Goal: Transaction & Acquisition: Book appointment/travel/reservation

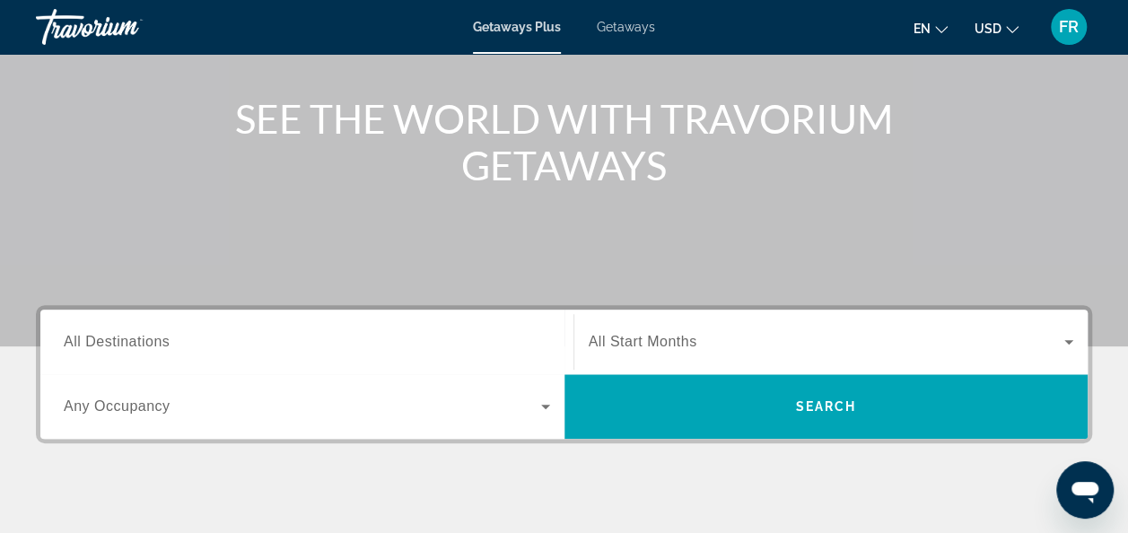
scroll to position [199, 0]
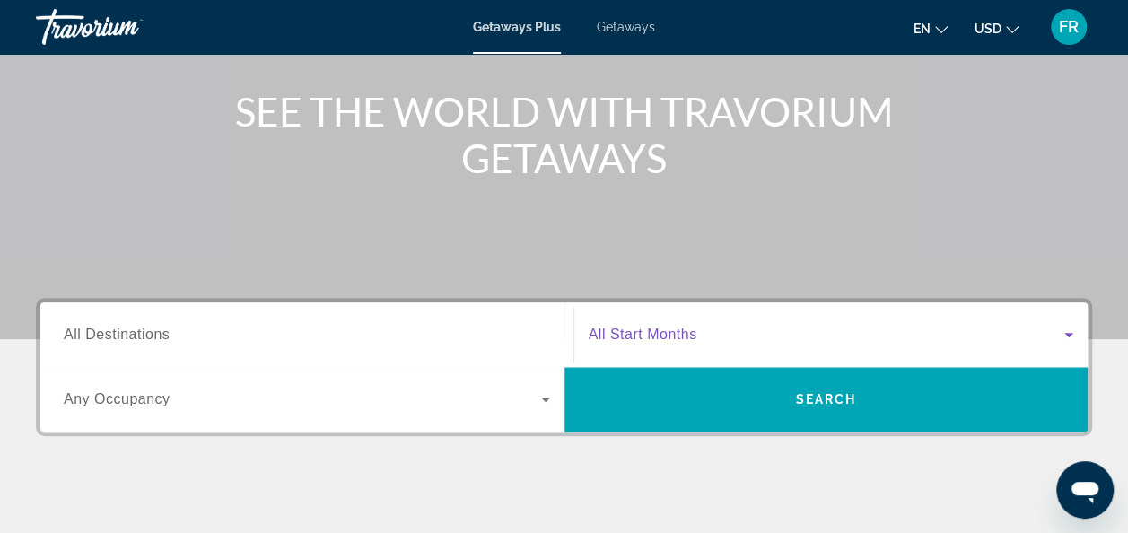
click at [1068, 336] on icon "Search widget" at bounding box center [1069, 335] width 9 height 4
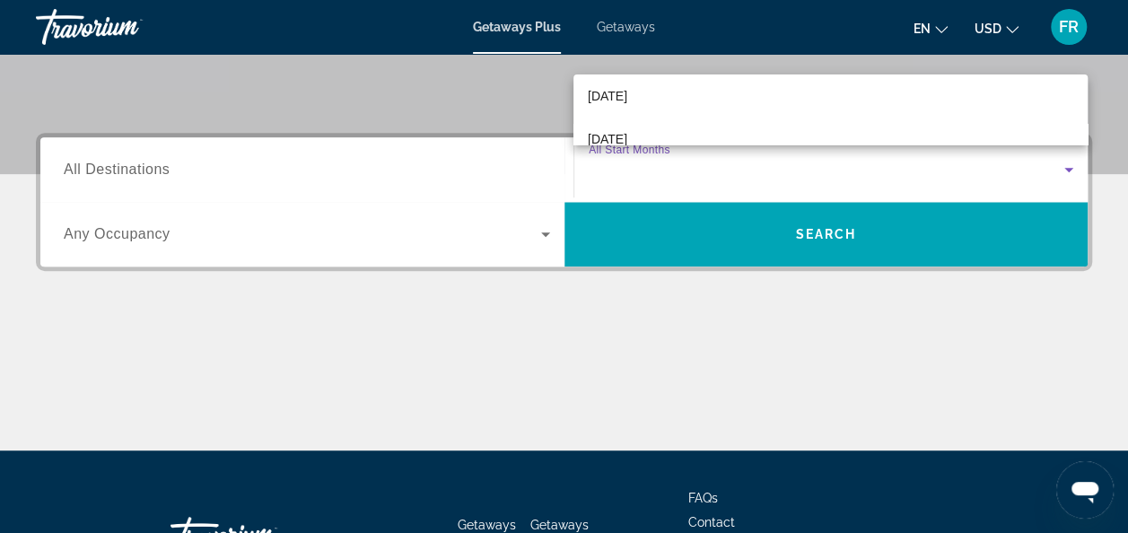
scroll to position [215, 0]
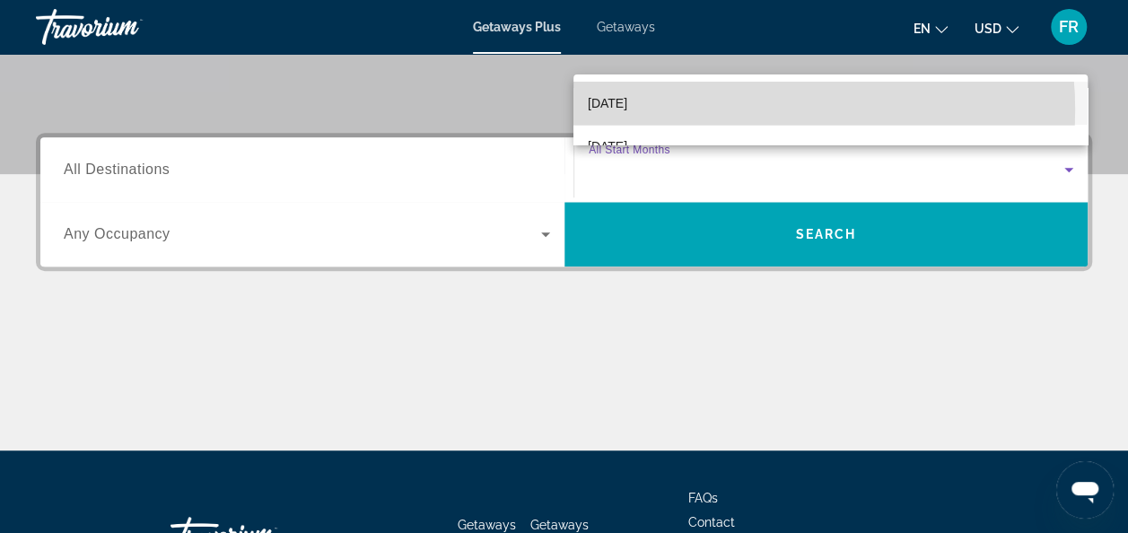
click at [743, 110] on mat-option "[DATE]" at bounding box center [831, 103] width 514 height 43
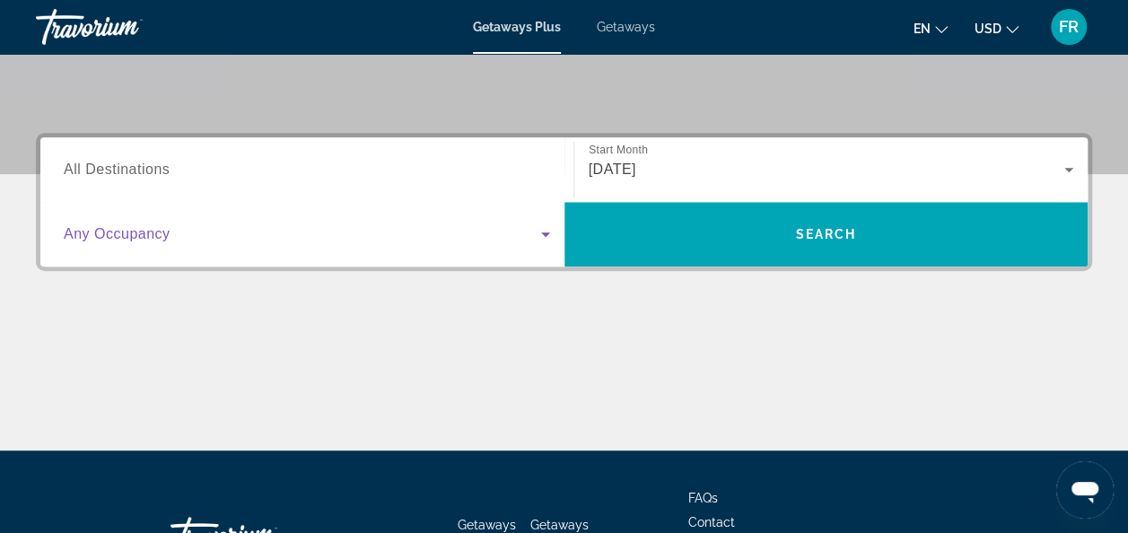
click at [542, 233] on icon "Search widget" at bounding box center [545, 235] width 9 height 4
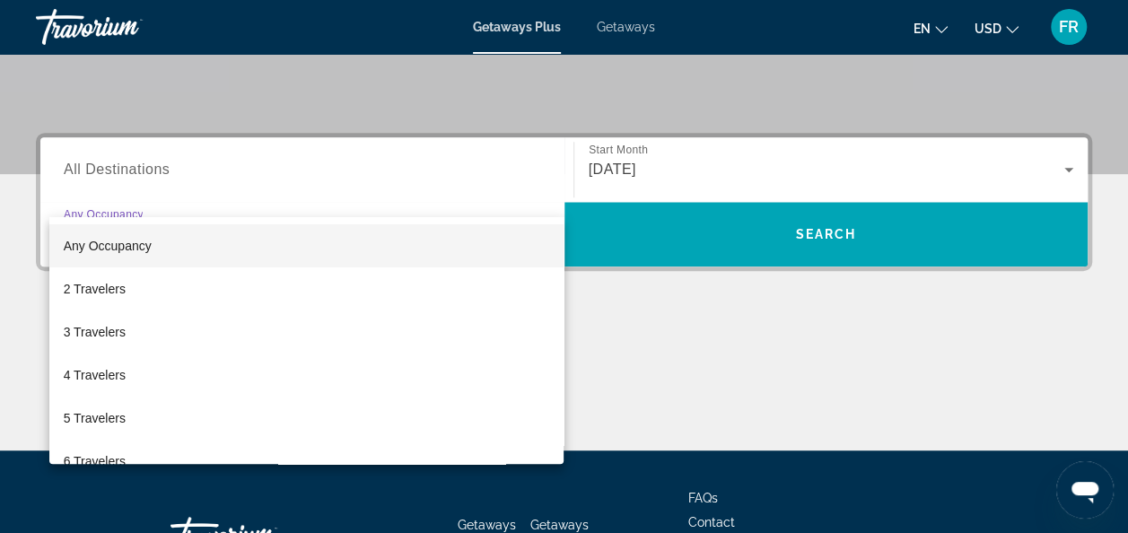
scroll to position [438, 0]
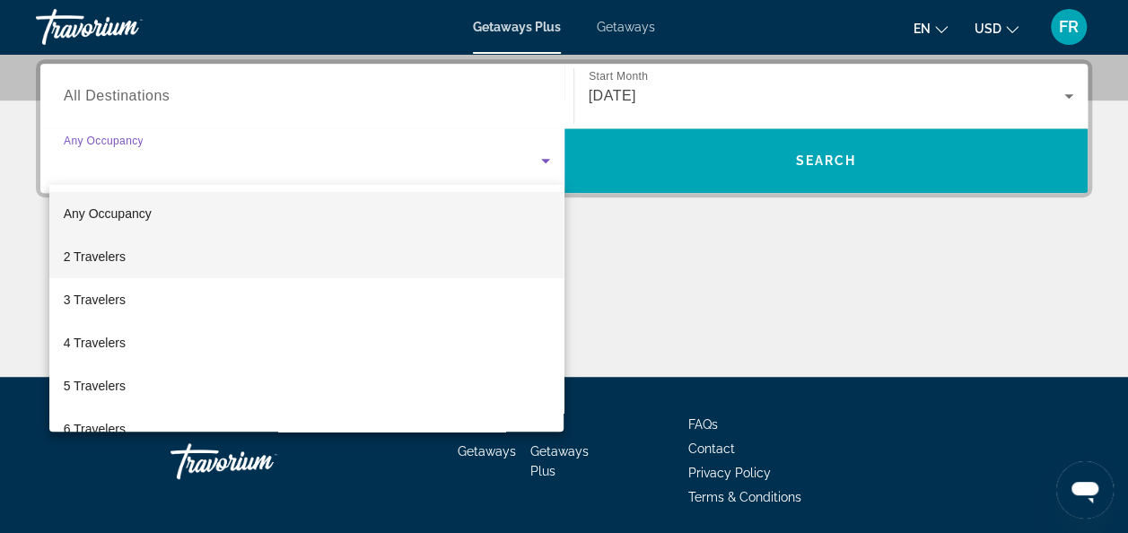
click at [280, 254] on mat-option "2 Travelers" at bounding box center [306, 256] width 515 height 43
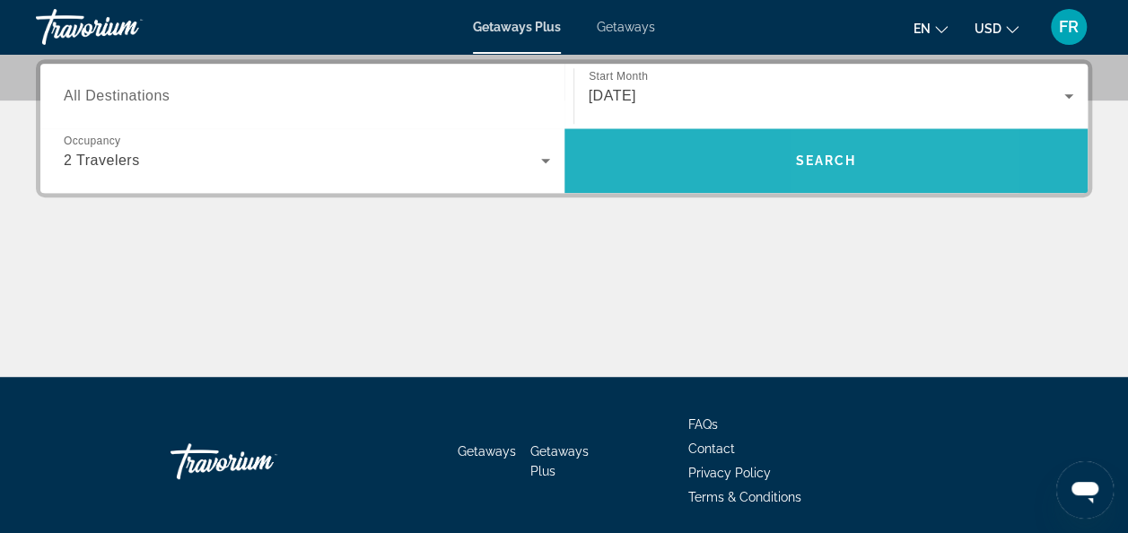
click at [838, 161] on span "Search" at bounding box center [825, 161] width 61 height 14
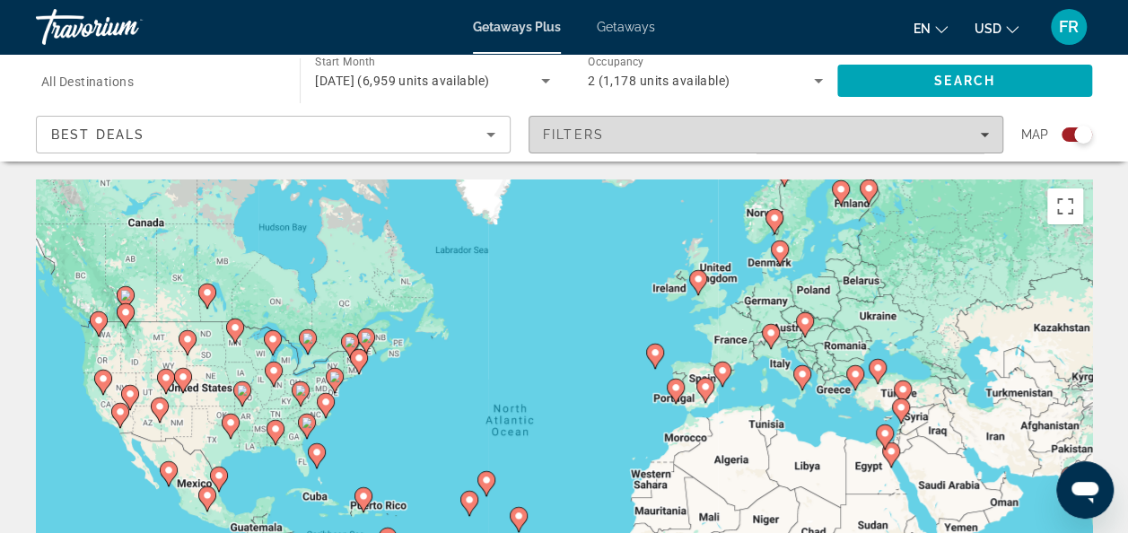
click at [983, 133] on icon "Filters" at bounding box center [984, 134] width 9 height 9
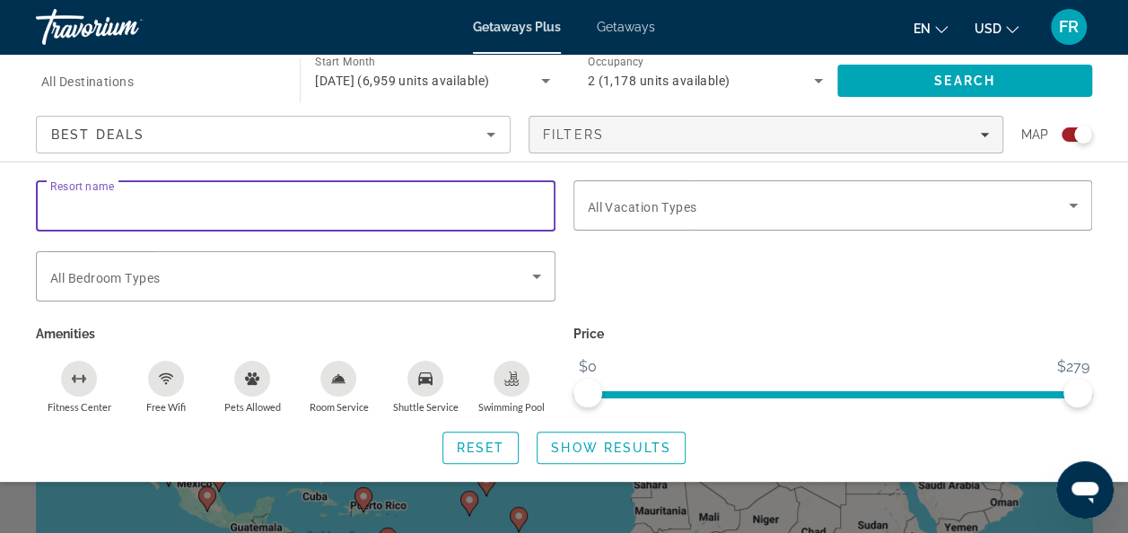
click at [218, 204] on input "Resort name" at bounding box center [295, 207] width 491 height 22
type input "**********"
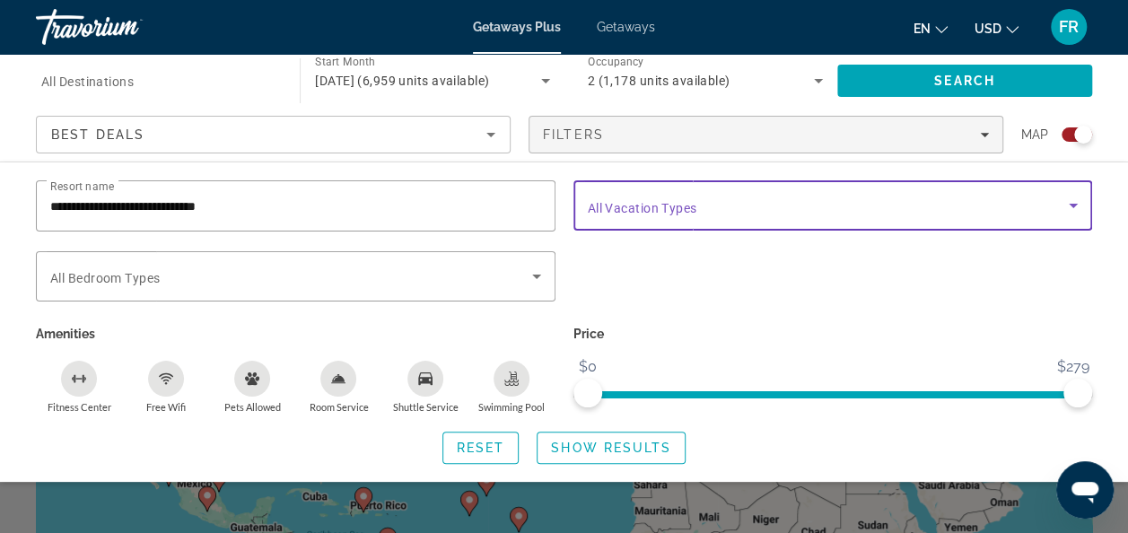
click at [1076, 207] on icon "Search widget" at bounding box center [1074, 206] width 22 height 22
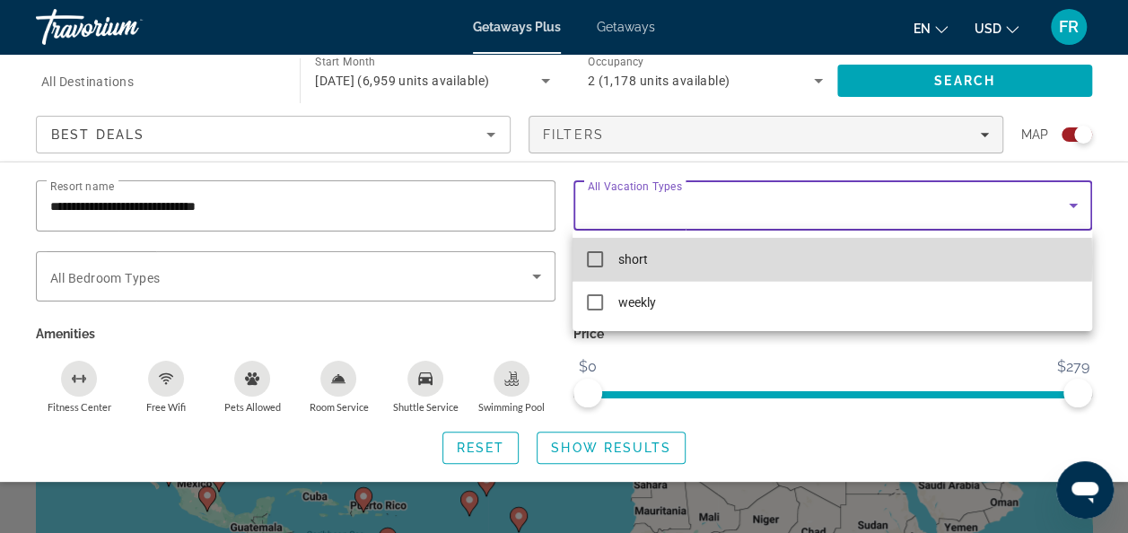
click at [597, 261] on mat-pseudo-checkbox at bounding box center [595, 259] width 16 height 16
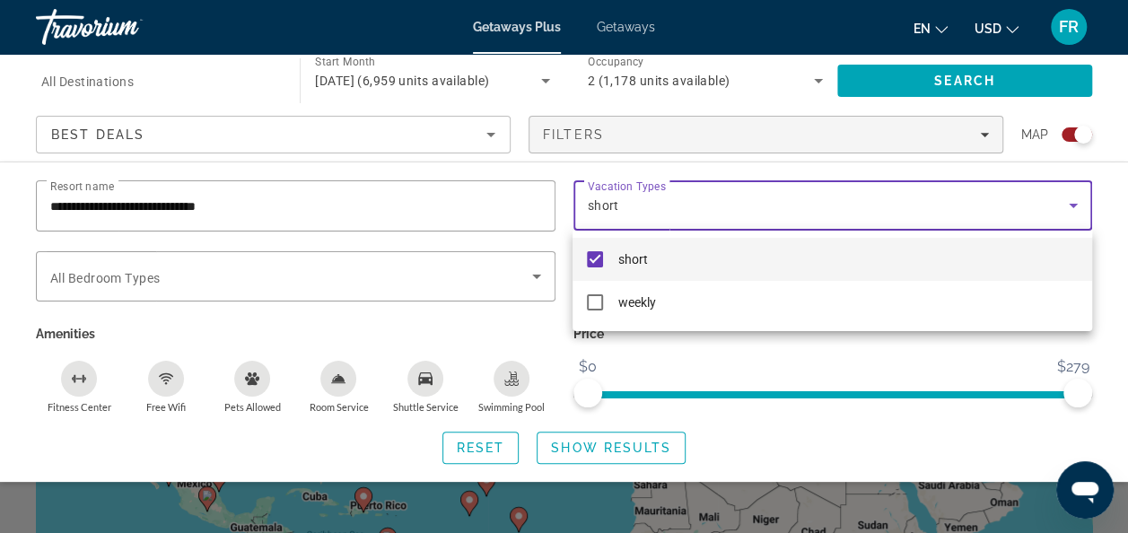
click at [542, 276] on div at bounding box center [564, 266] width 1128 height 533
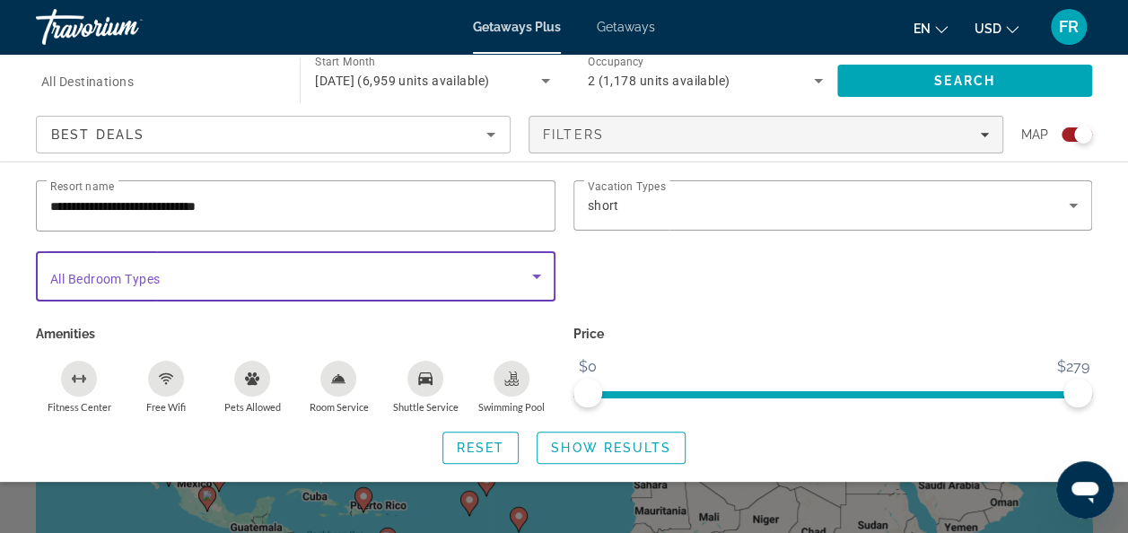
click at [540, 276] on icon "Search widget" at bounding box center [537, 277] width 22 height 22
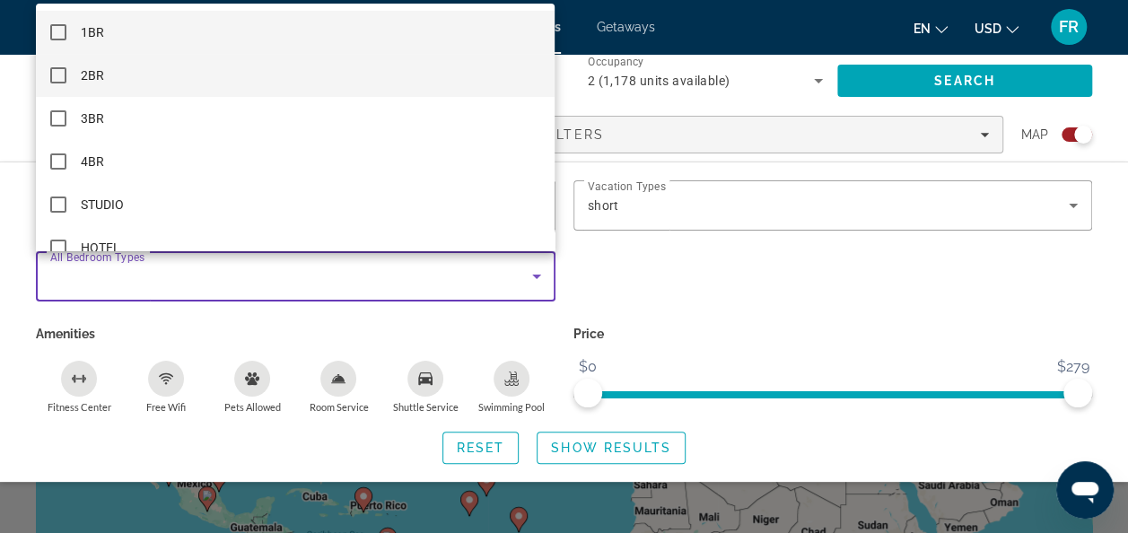
click at [58, 77] on mat-pseudo-checkbox at bounding box center [58, 75] width 16 height 16
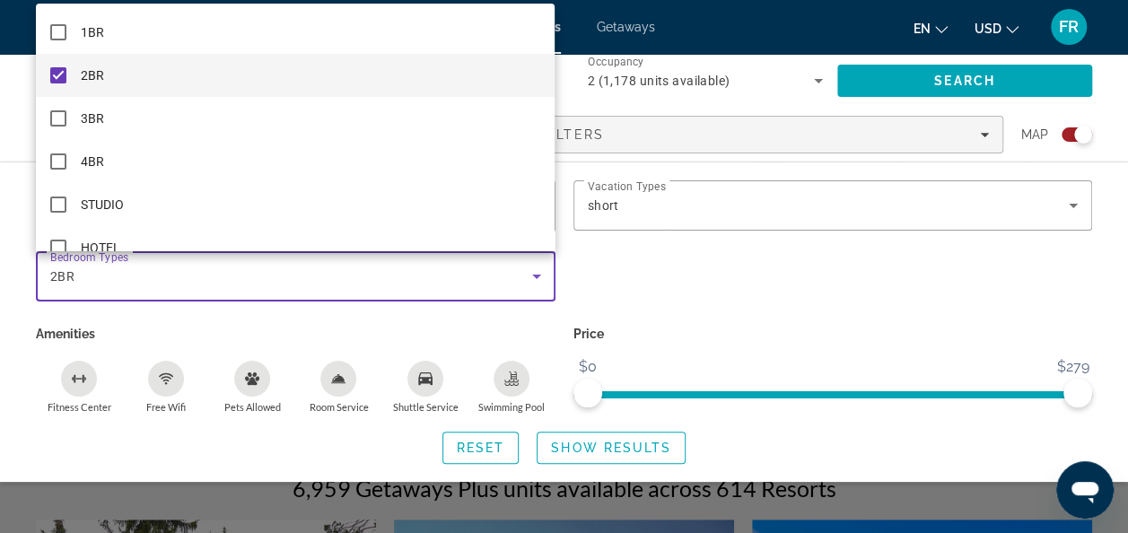
scroll to position [270, 0]
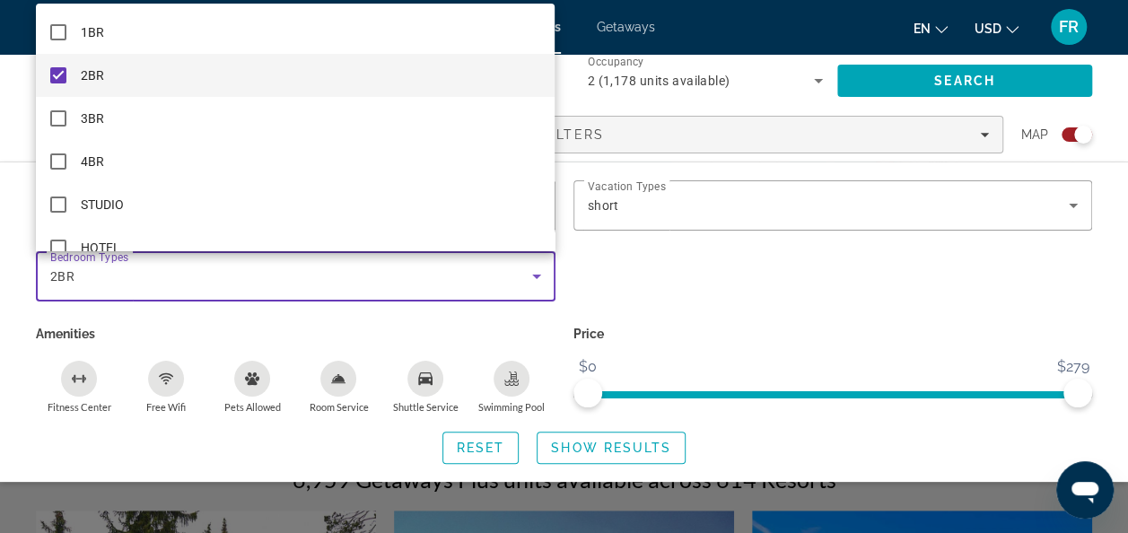
click at [655, 452] on div at bounding box center [564, 266] width 1128 height 533
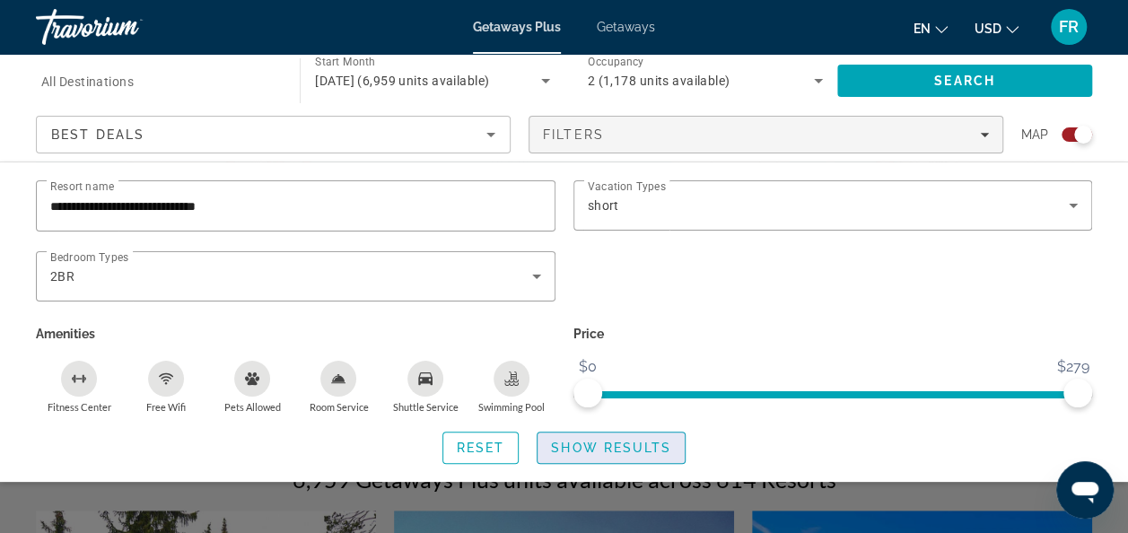
click at [635, 447] on span "Show Results" at bounding box center [611, 448] width 120 height 14
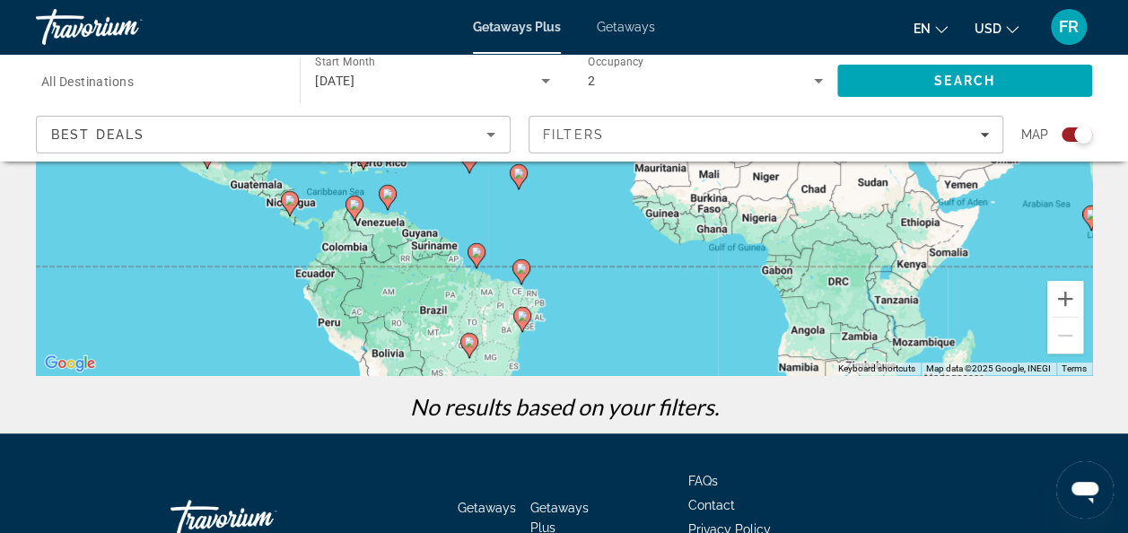
scroll to position [63, 0]
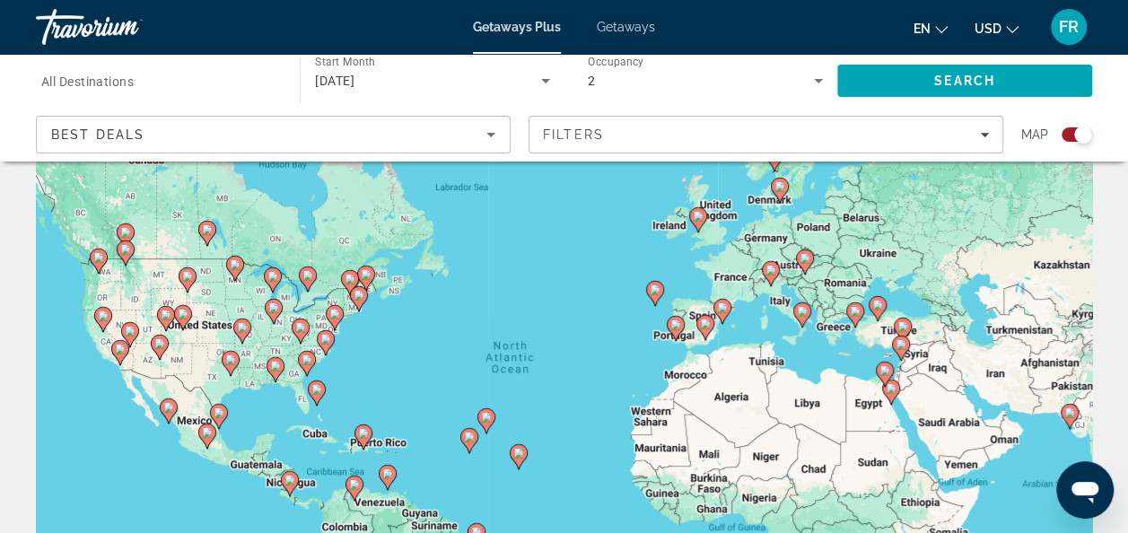
click at [618, 23] on span "Getaways" at bounding box center [626, 27] width 58 height 14
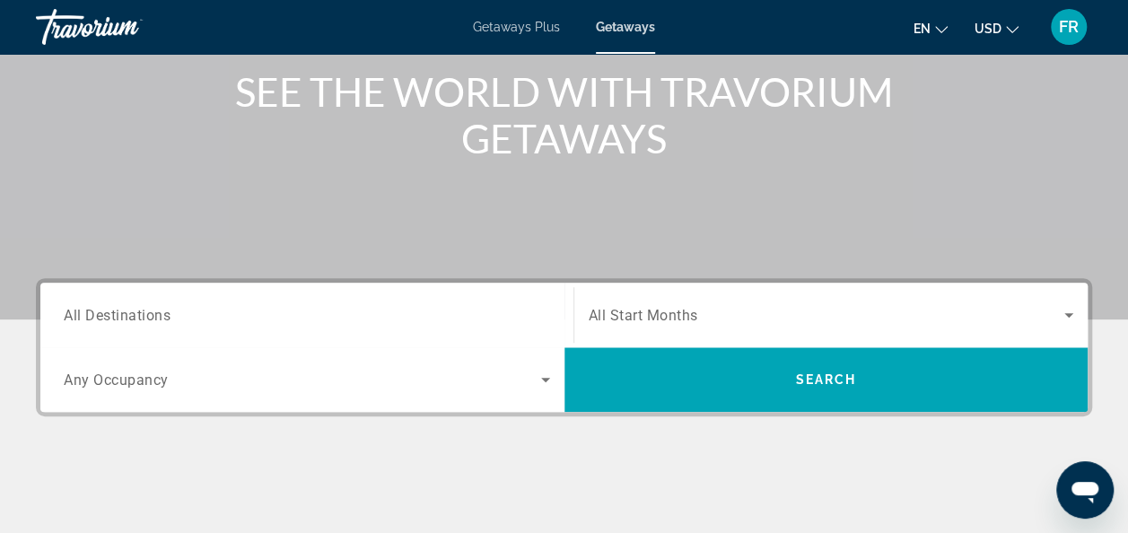
scroll to position [228, 0]
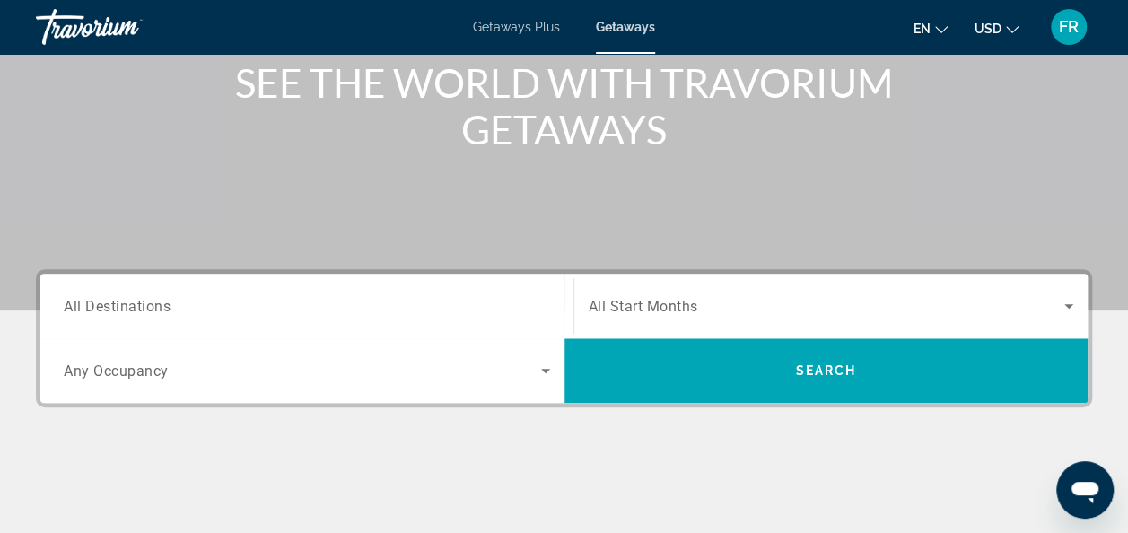
click at [1070, 294] on div "Search widget" at bounding box center [832, 306] width 486 height 50
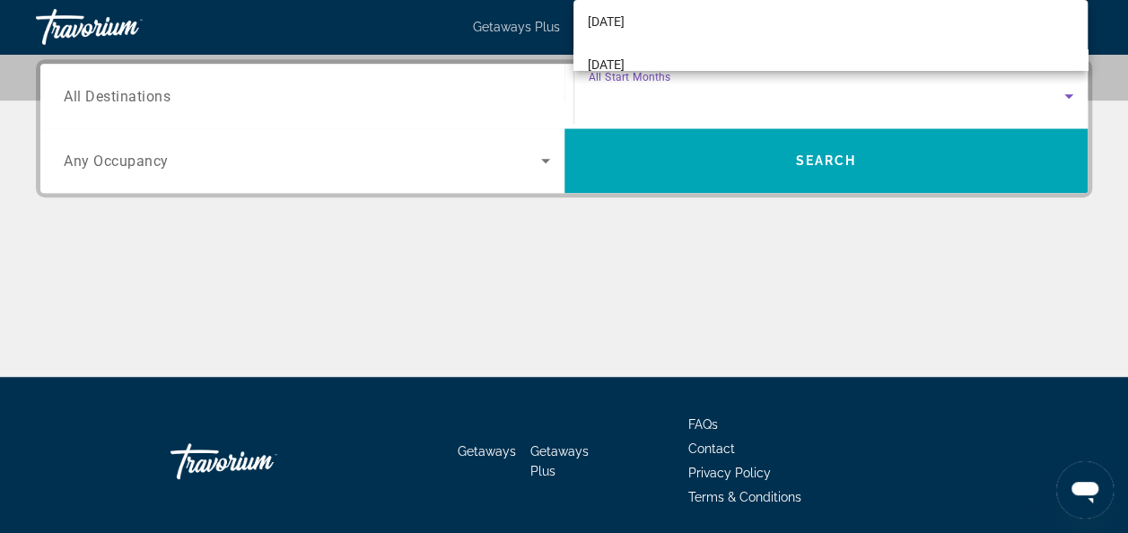
scroll to position [215, 0]
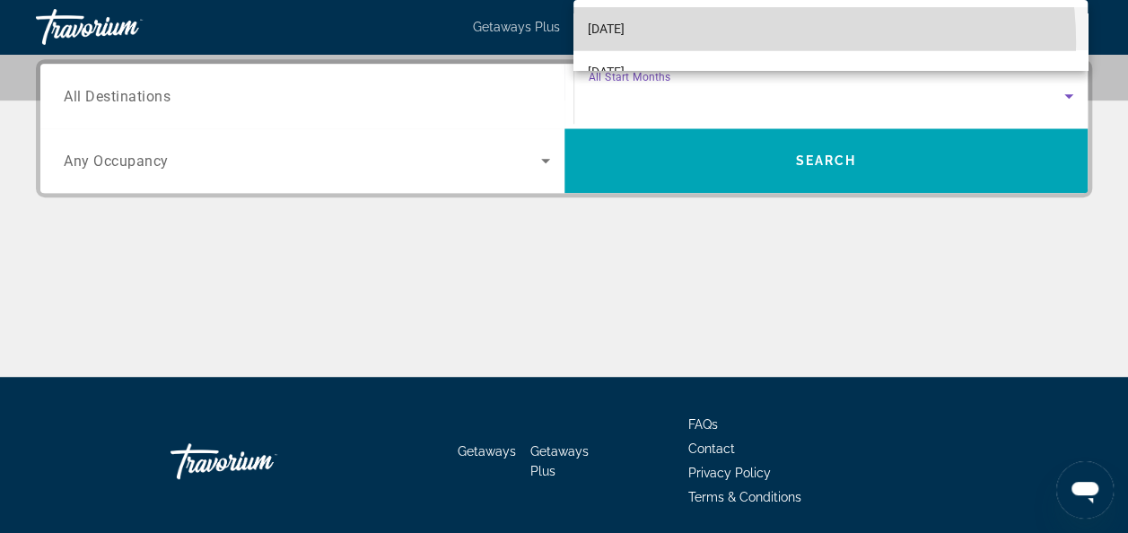
click at [735, 43] on mat-option "[DATE]" at bounding box center [831, 28] width 514 height 43
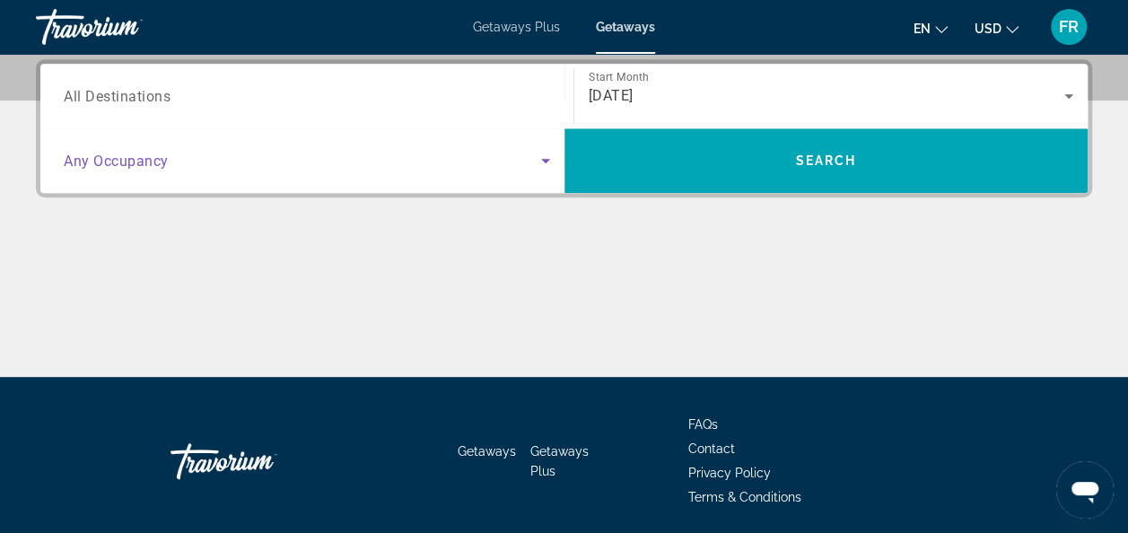
click at [546, 157] on icon "Search widget" at bounding box center [546, 161] width 22 height 22
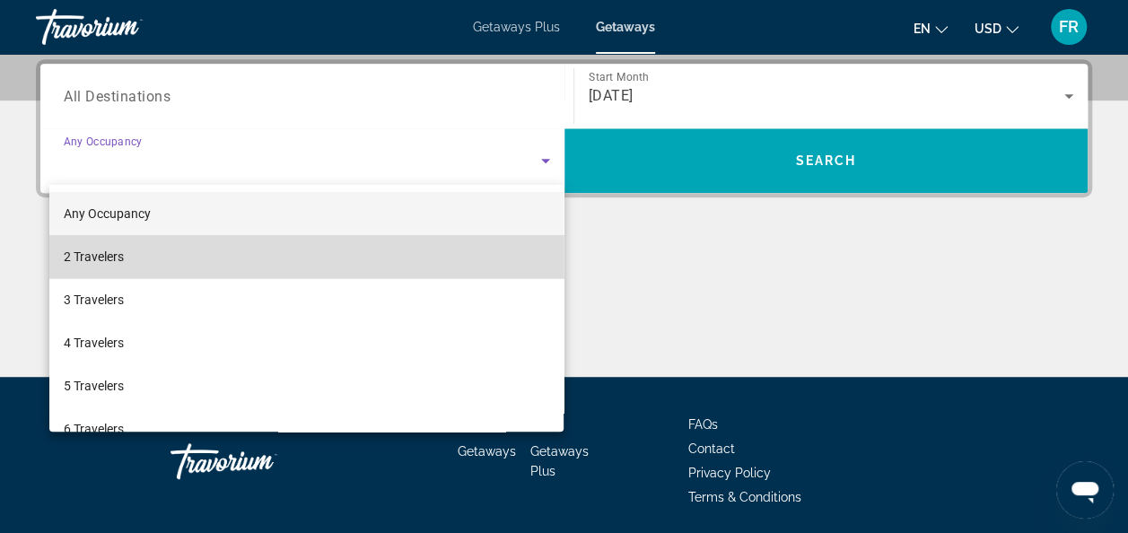
click at [382, 246] on mat-option "2 Travelers" at bounding box center [306, 256] width 515 height 43
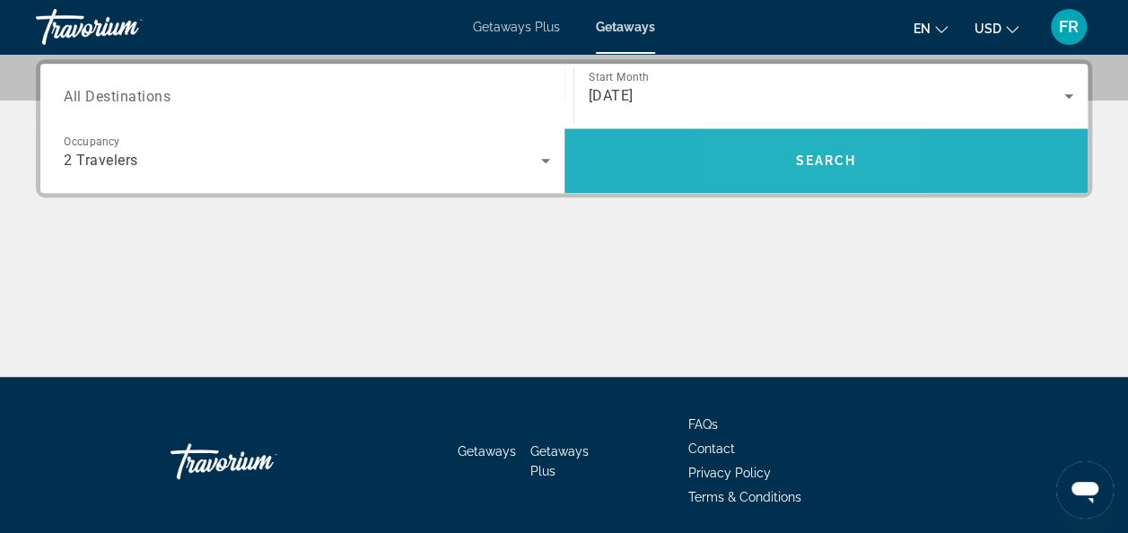
click at [779, 166] on span "Search" at bounding box center [827, 160] width 524 height 43
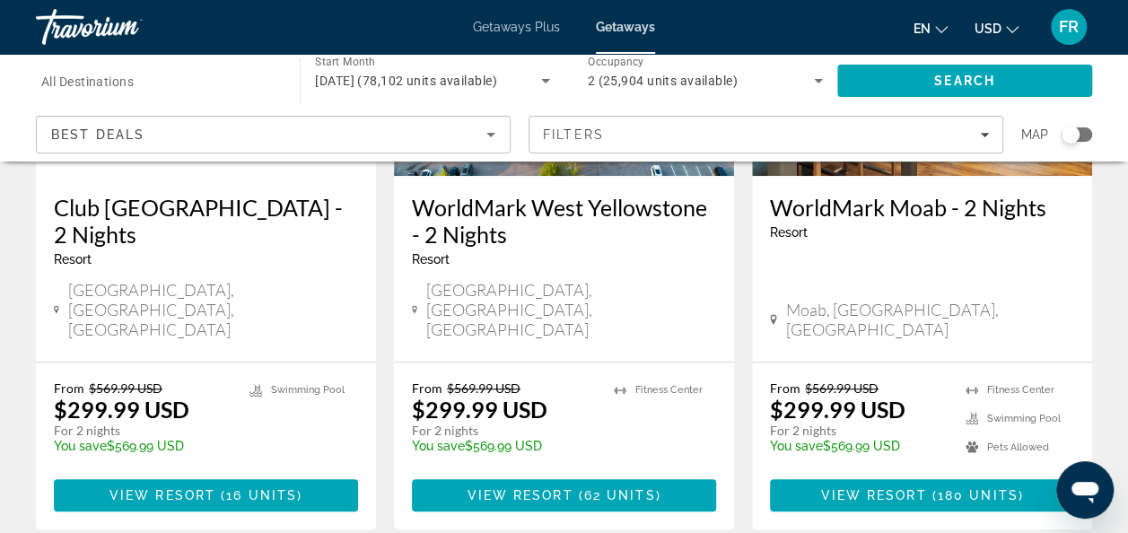
scroll to position [313, 0]
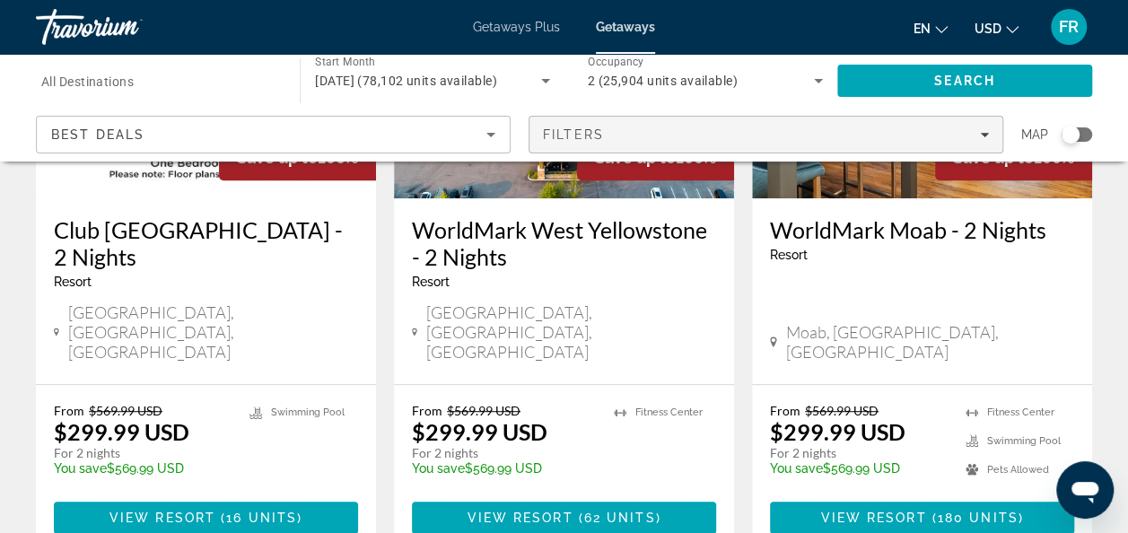
click at [982, 140] on div "Filters" at bounding box center [766, 134] width 446 height 14
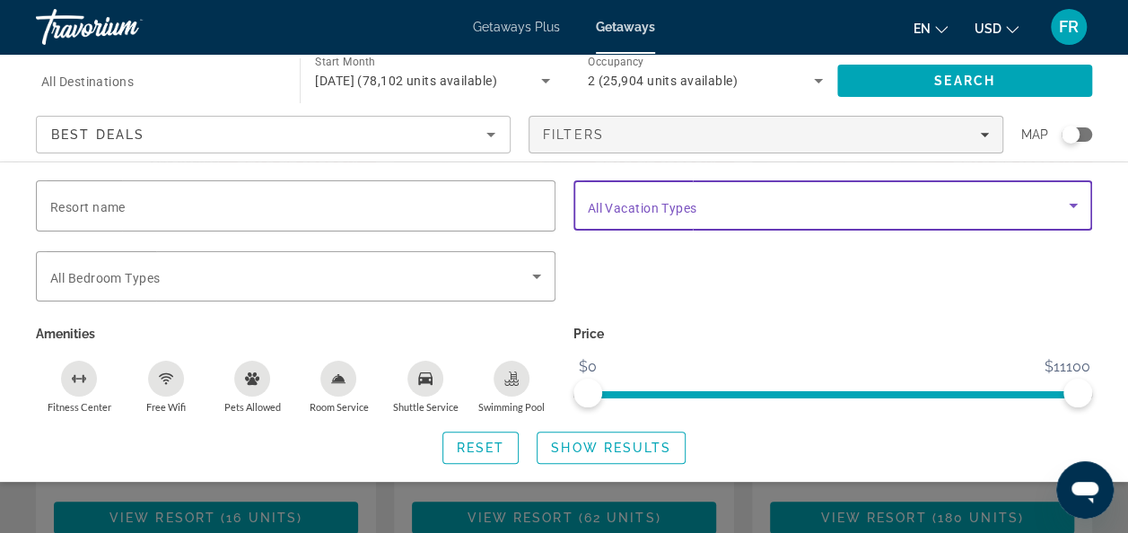
click at [1075, 206] on icon "Search widget" at bounding box center [1073, 206] width 9 height 4
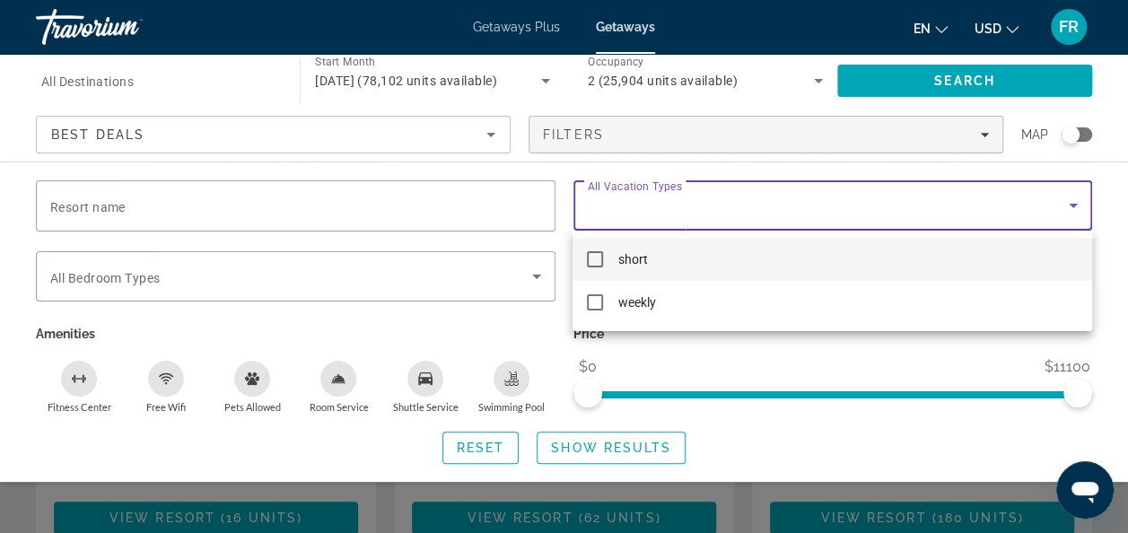
click at [594, 261] on mat-pseudo-checkbox at bounding box center [595, 259] width 16 height 16
click at [530, 335] on div at bounding box center [564, 266] width 1128 height 533
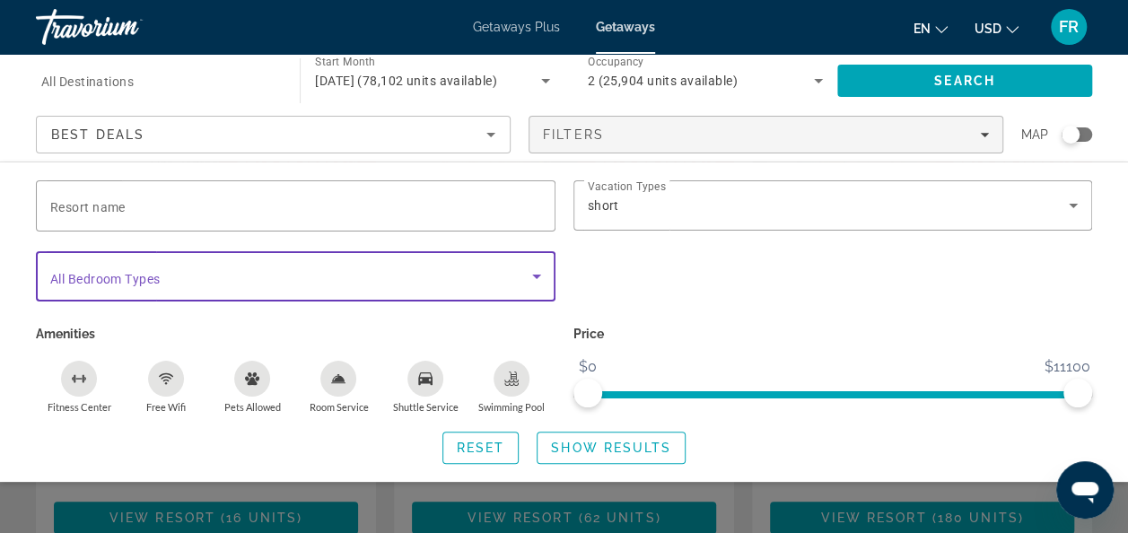
click at [536, 271] on icon "Search widget" at bounding box center [537, 277] width 22 height 22
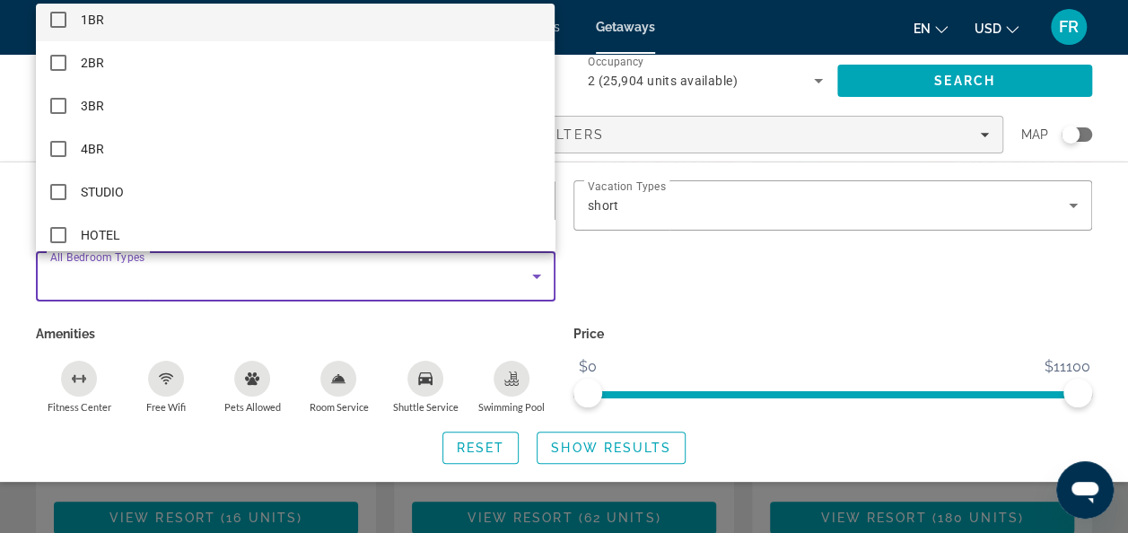
scroll to position [25, 0]
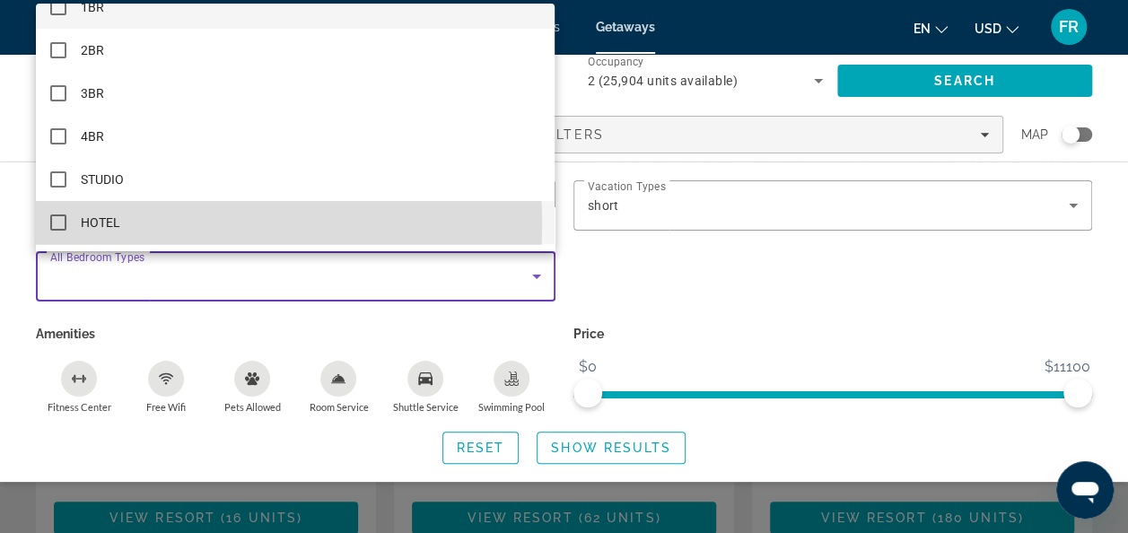
click at [55, 224] on mat-pseudo-checkbox at bounding box center [58, 223] width 16 height 16
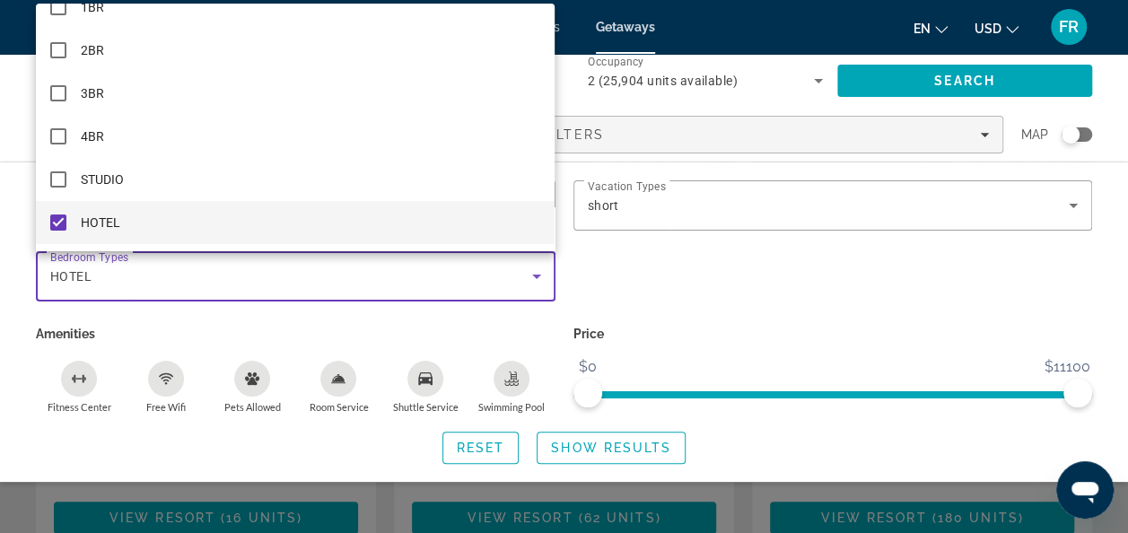
click at [1009, 72] on div at bounding box center [564, 266] width 1128 height 533
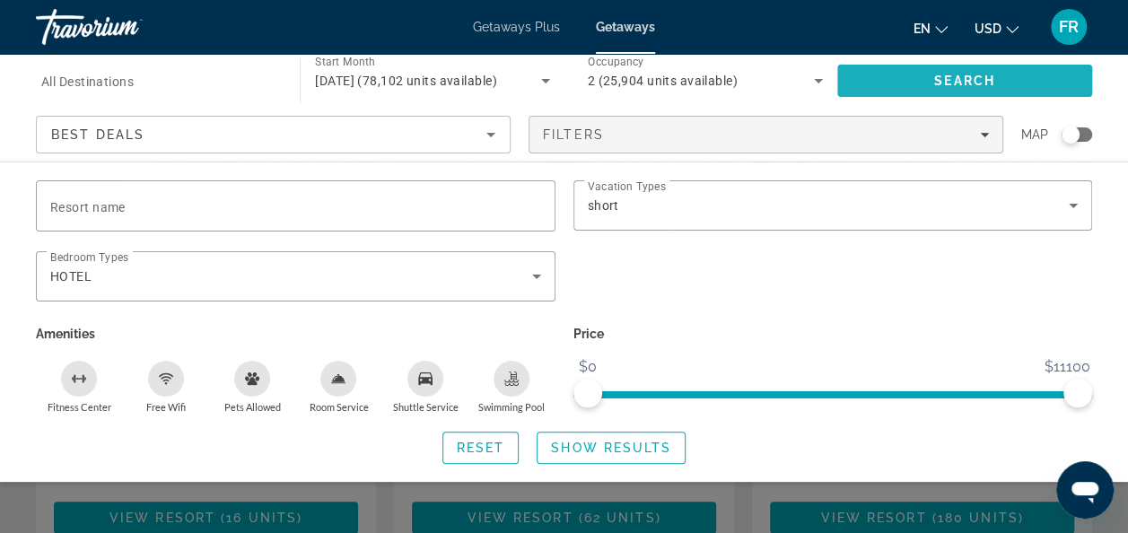
click at [1009, 72] on span "Search" at bounding box center [965, 80] width 255 height 43
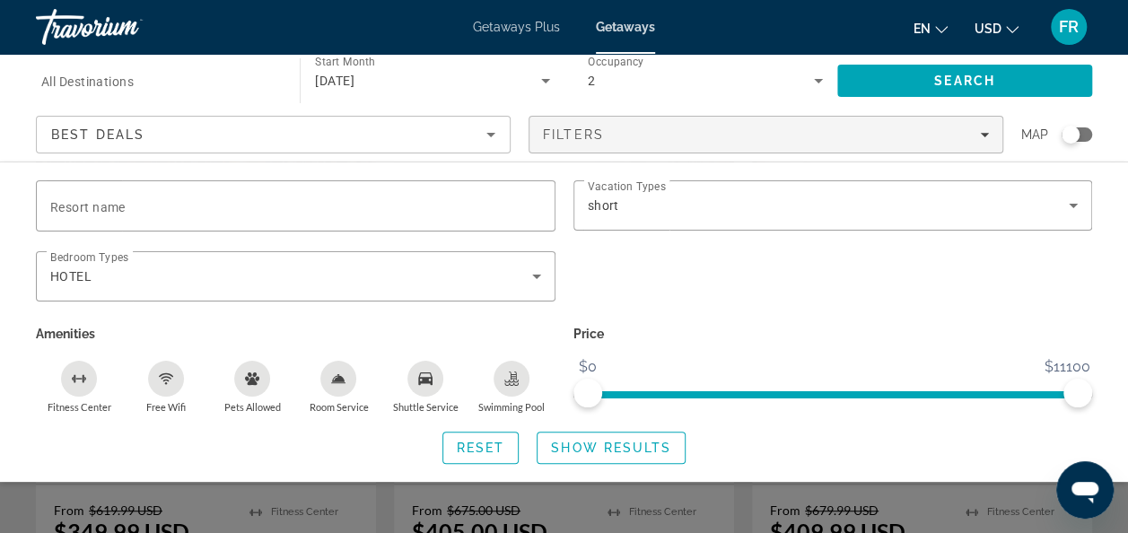
scroll to position [275, 0]
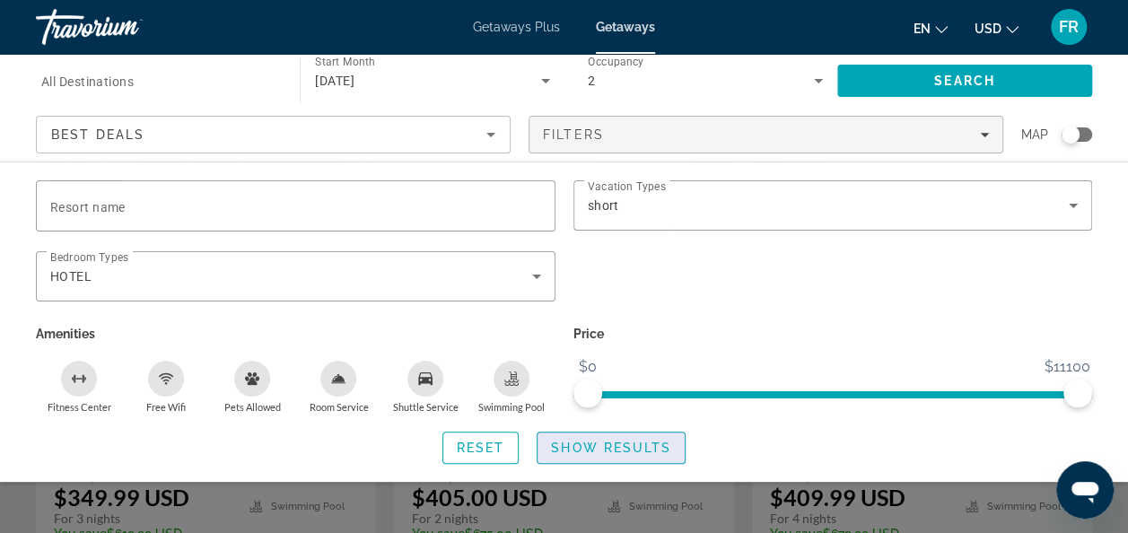
click at [599, 436] on span "Search widget" at bounding box center [611, 447] width 147 height 43
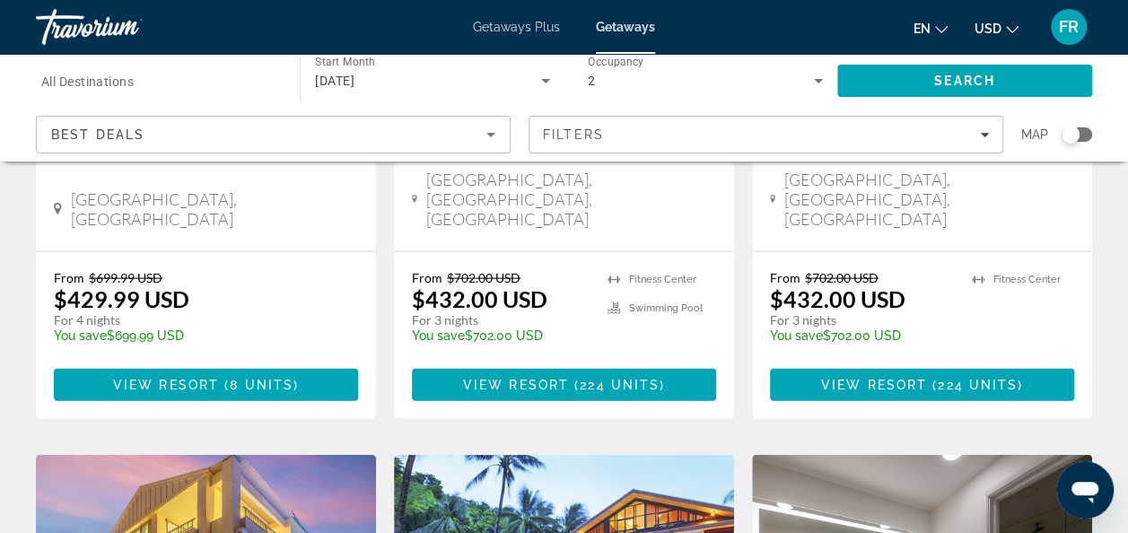
scroll to position [1631, 0]
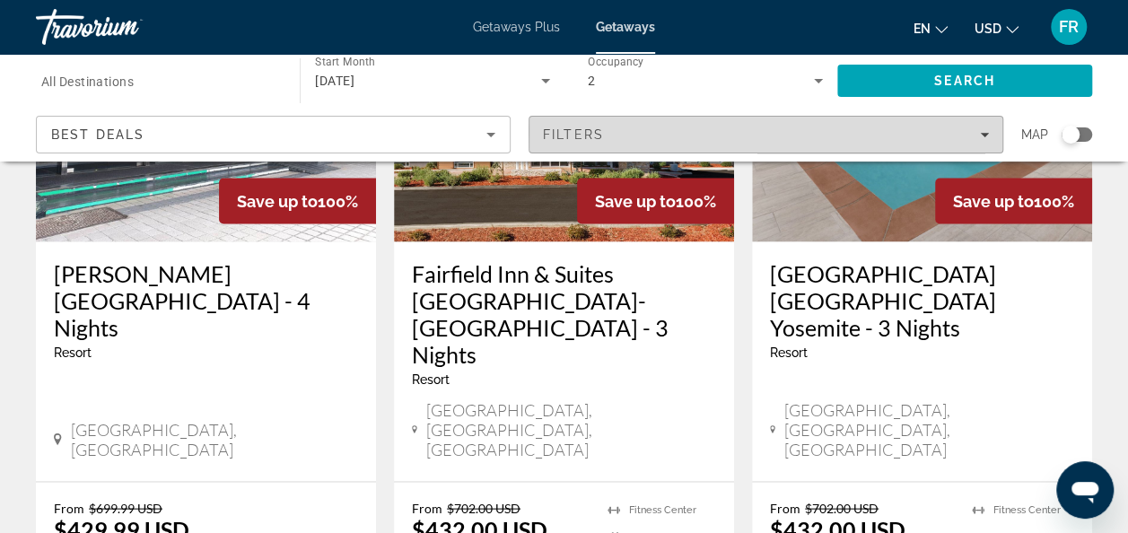
click at [991, 133] on span "Filters" at bounding box center [766, 134] width 473 height 43
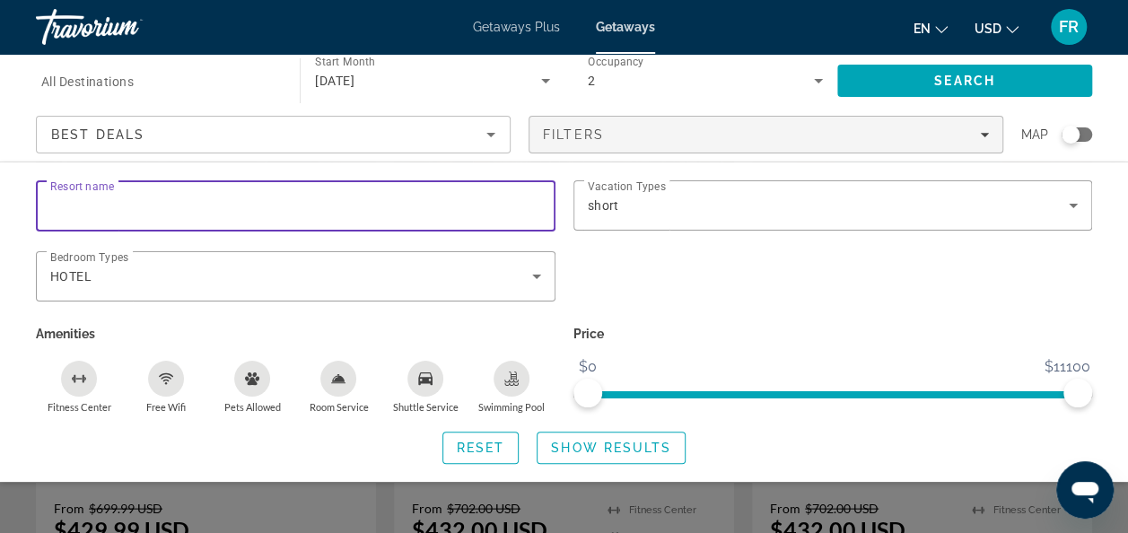
click at [268, 201] on input "Resort name" at bounding box center [295, 207] width 491 height 22
type input "*"
type input "**********"
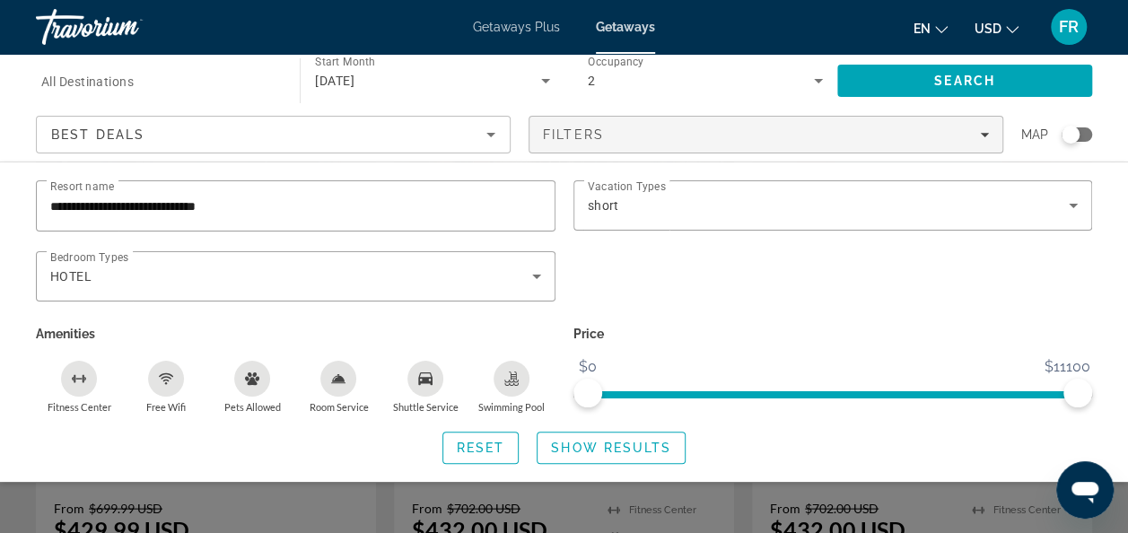
click at [714, 301] on div "Search widget" at bounding box center [834, 286] width 538 height 70
click at [641, 442] on span "Show Results" at bounding box center [611, 448] width 120 height 14
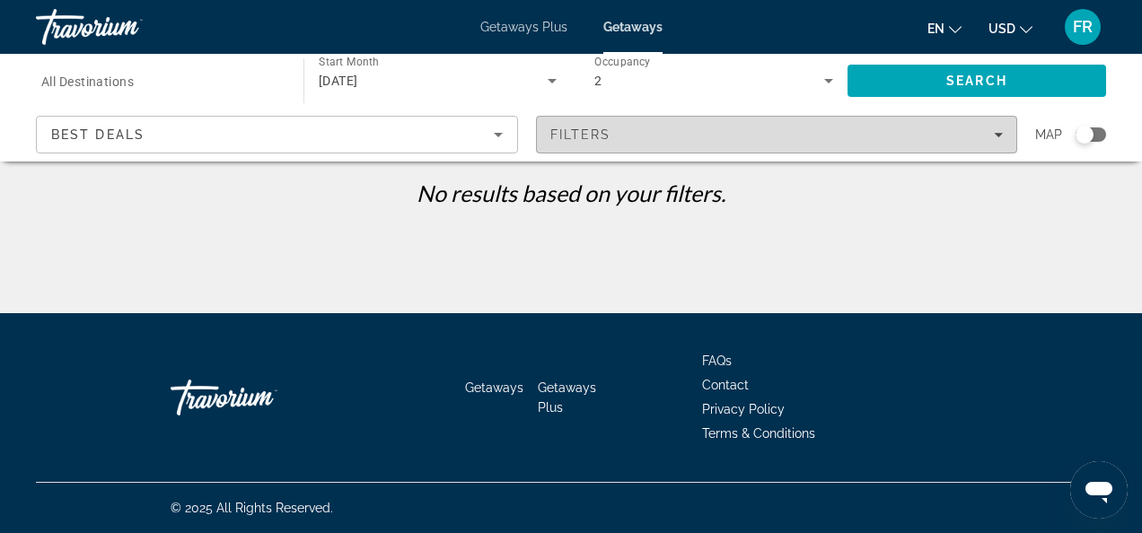
drag, startPoint x: 993, startPoint y: 130, endPoint x: 1014, endPoint y: 125, distance: 22.2
click at [1014, 125] on button "Filters" at bounding box center [777, 135] width 482 height 38
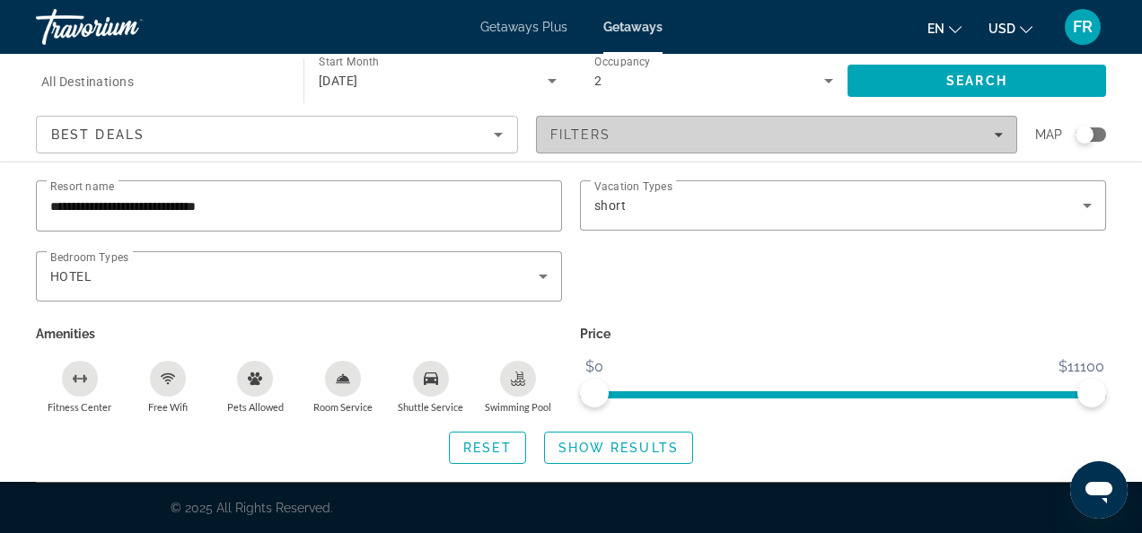
click at [1014, 125] on span "Filters" at bounding box center [777, 134] width 480 height 43
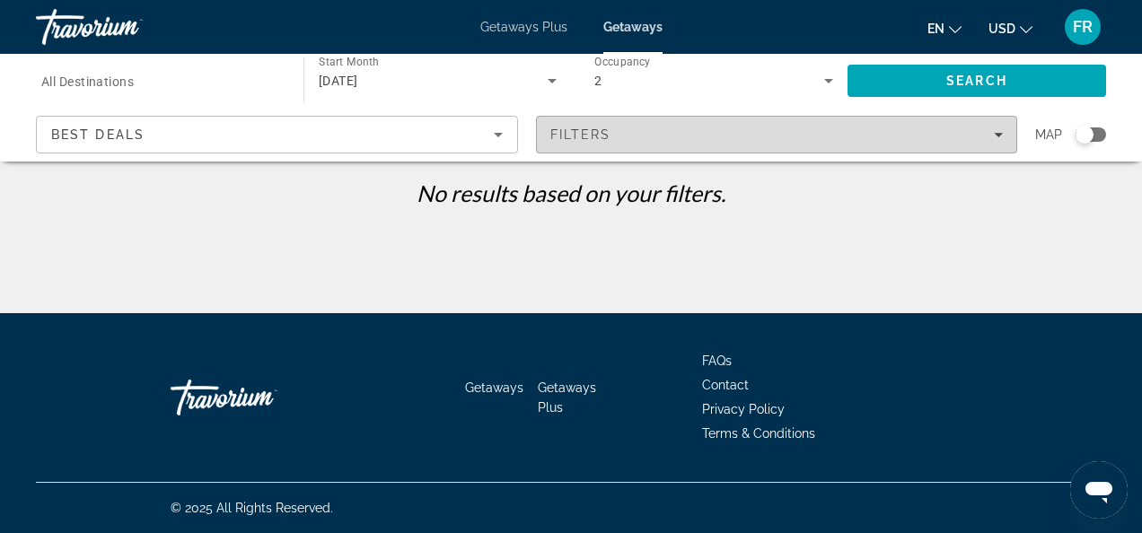
click at [994, 141] on div "Filters" at bounding box center [776, 134] width 453 height 14
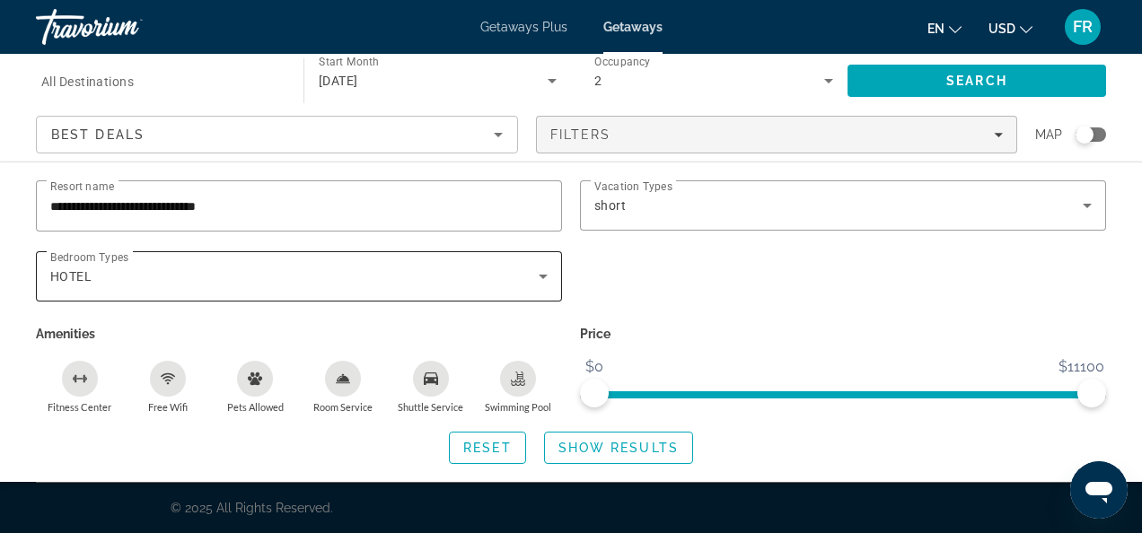
click at [545, 275] on icon "Search widget" at bounding box center [543, 277] width 9 height 4
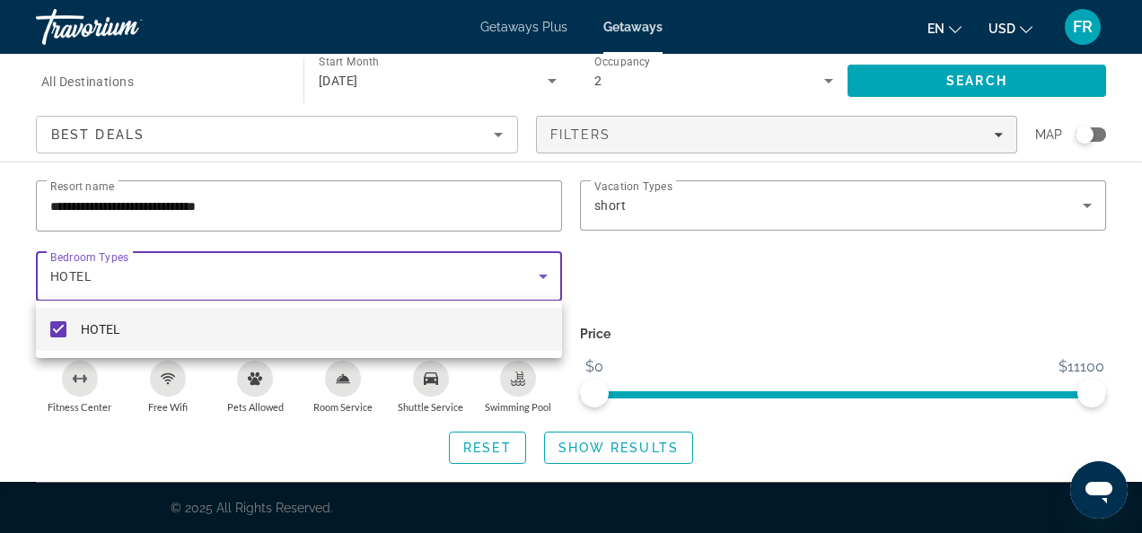
click at [545, 274] on div at bounding box center [571, 266] width 1142 height 533
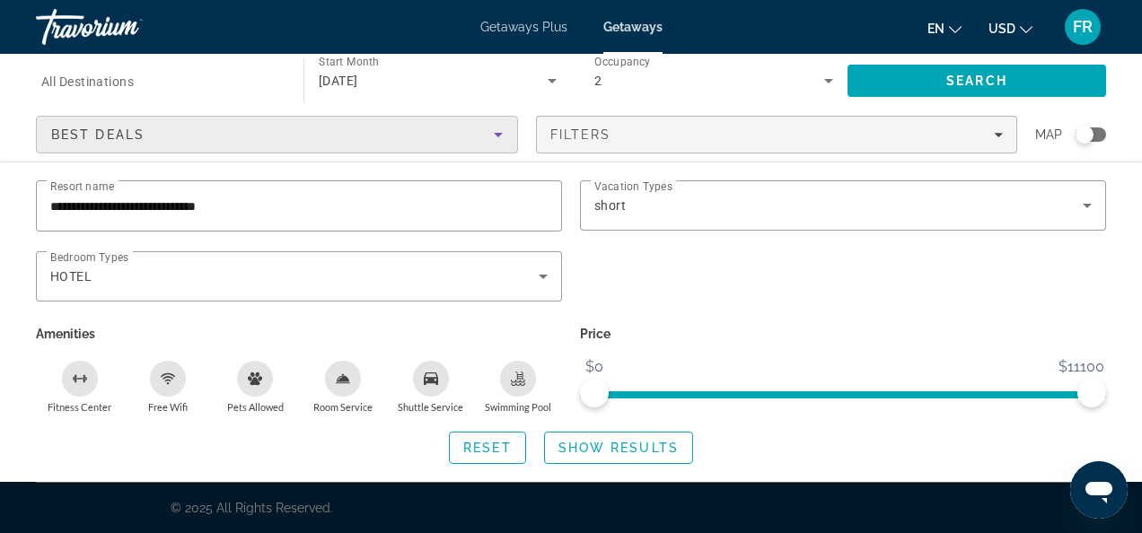
click at [496, 134] on icon "Sort by" at bounding box center [498, 135] width 9 height 4
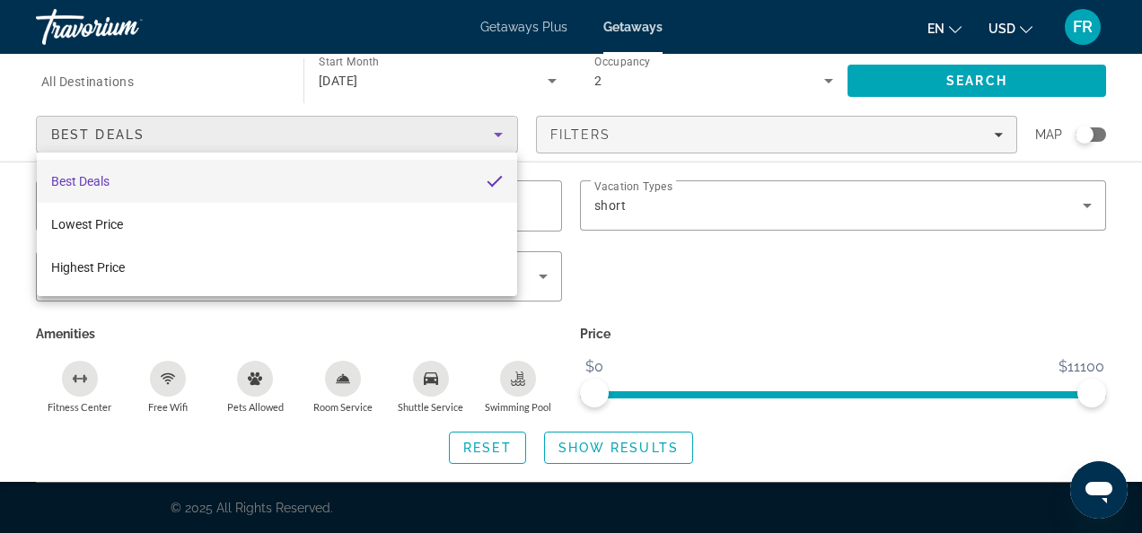
click at [698, 259] on div at bounding box center [571, 266] width 1142 height 533
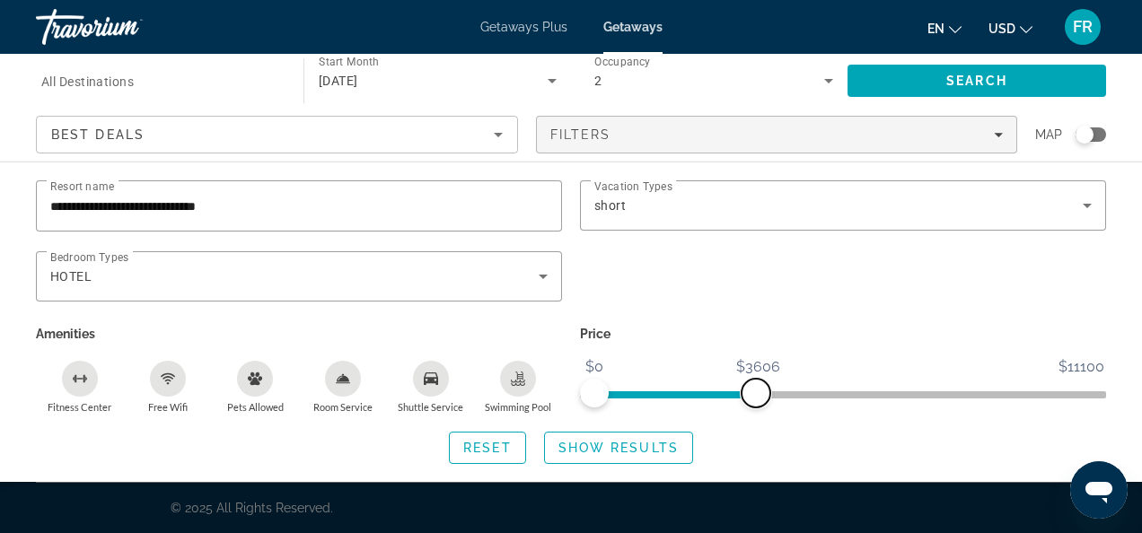
drag, startPoint x: 1088, startPoint y: 404, endPoint x: 752, endPoint y: 434, distance: 337.1
click at [752, 434] on div "**********" at bounding box center [571, 322] width 1142 height 284
drag, startPoint x: 752, startPoint y: 405, endPoint x: 563, endPoint y: 420, distance: 190.0
click at [563, 420] on div "**********" at bounding box center [571, 322] width 1142 height 284
click at [485, 453] on span "Reset" at bounding box center [487, 448] width 48 height 14
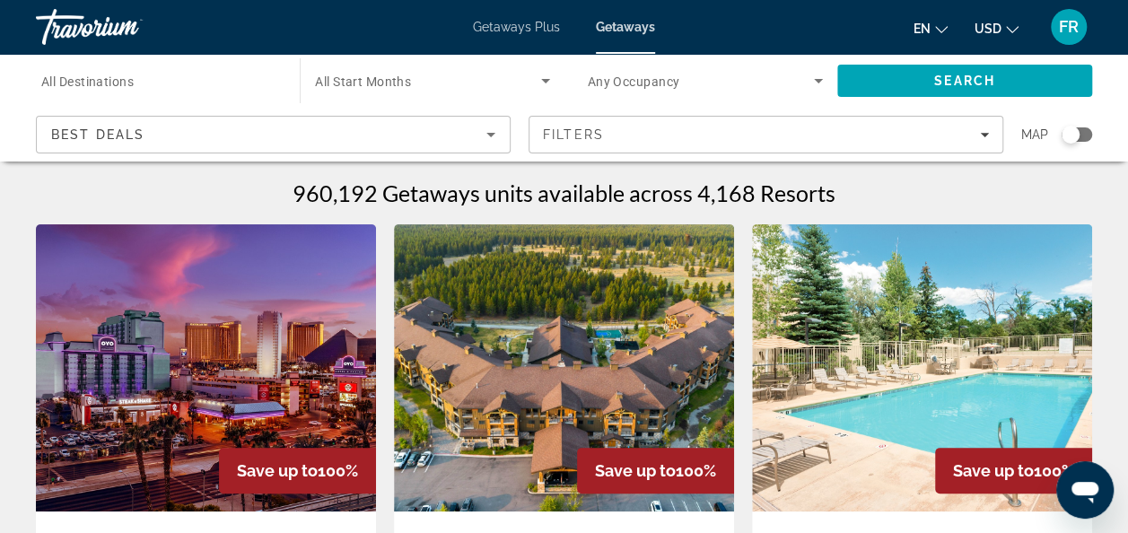
click at [813, 80] on icon "Search widget" at bounding box center [819, 81] width 22 height 22
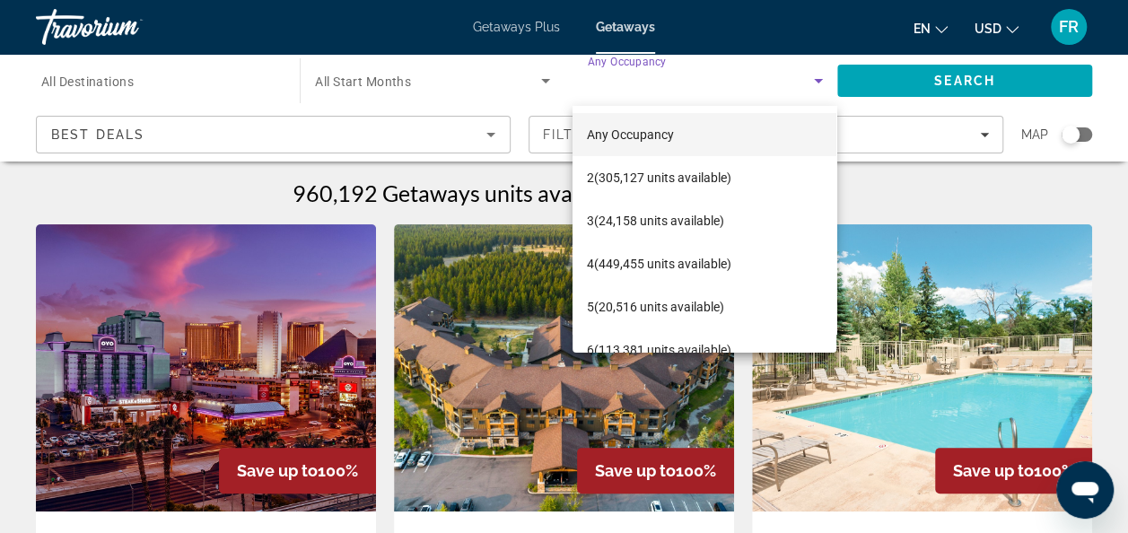
click at [813, 80] on div at bounding box center [564, 266] width 1128 height 533
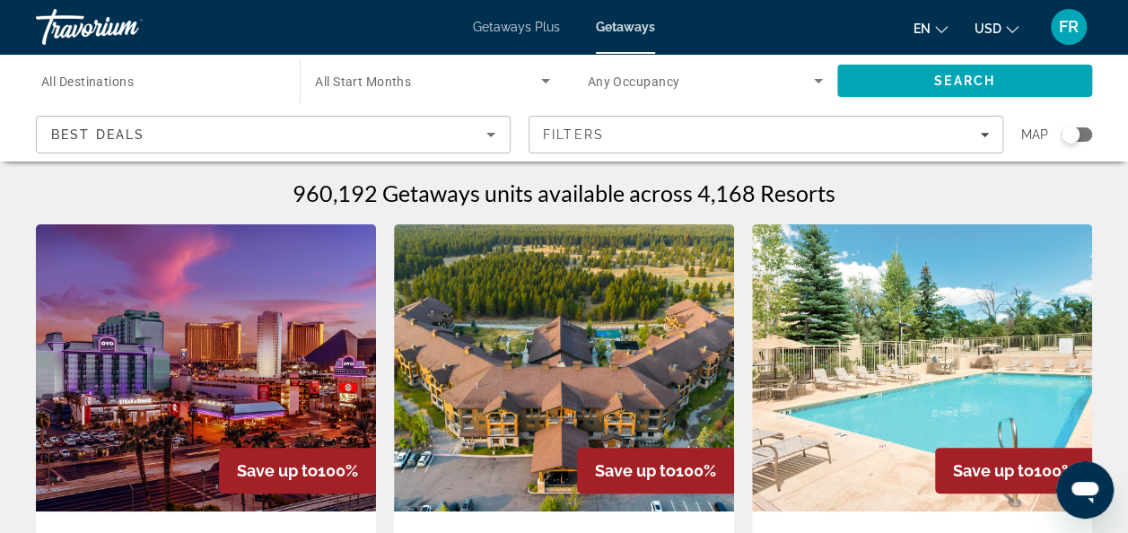
click at [553, 79] on icon "Search widget" at bounding box center [546, 81] width 22 height 22
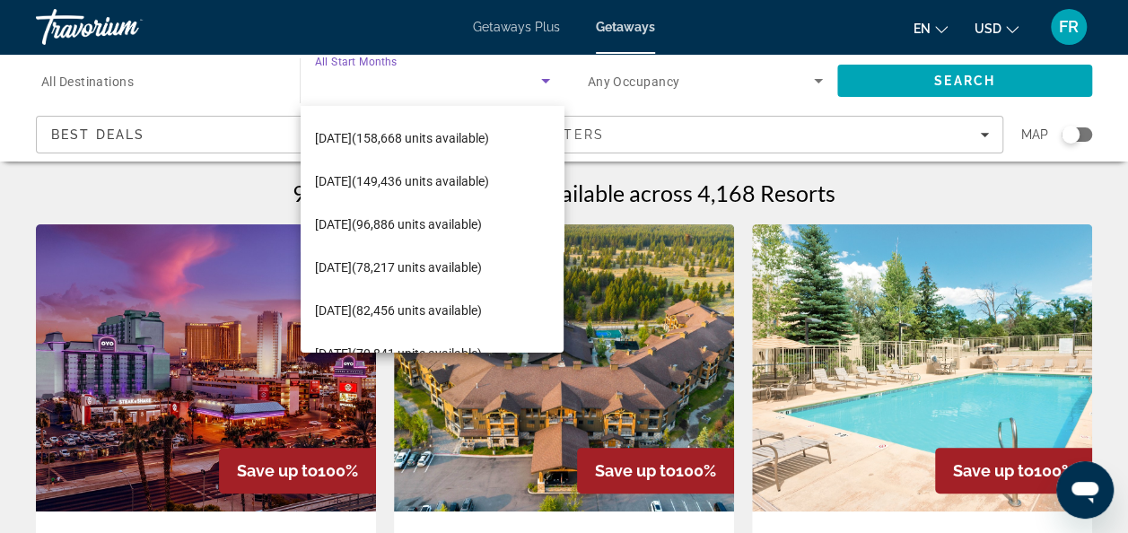
scroll to position [84, 0]
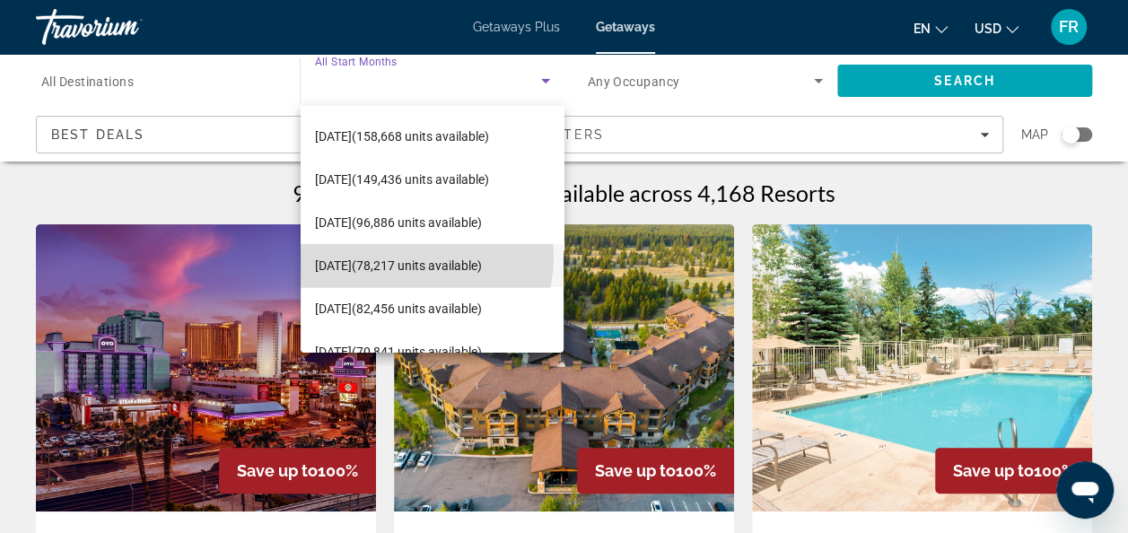
click at [422, 258] on span "[DATE] (78,217 units available)" at bounding box center [398, 266] width 167 height 22
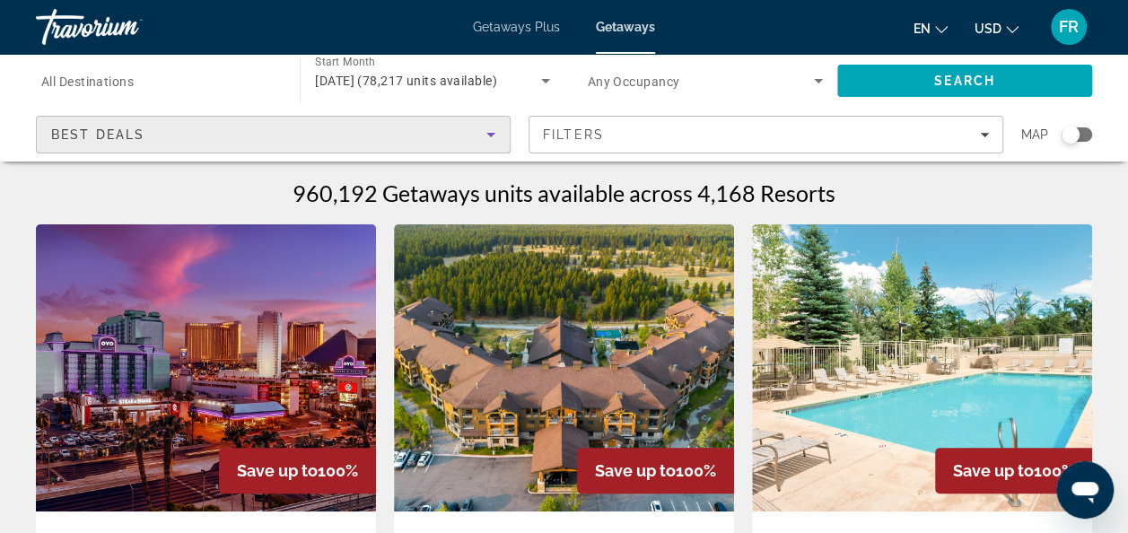
click at [494, 136] on icon "Sort by" at bounding box center [491, 135] width 22 height 22
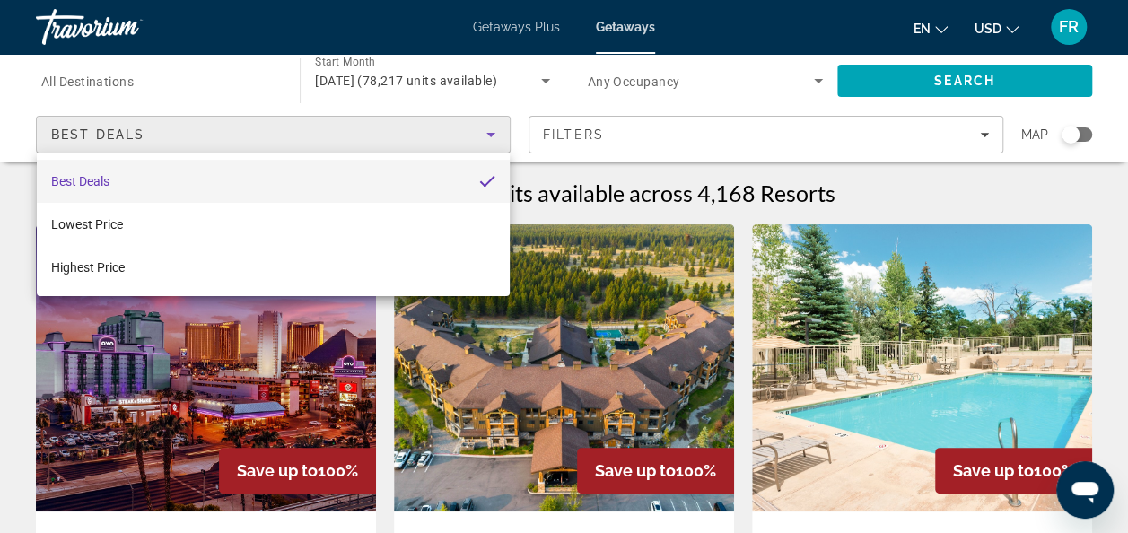
click at [490, 141] on div at bounding box center [564, 266] width 1128 height 533
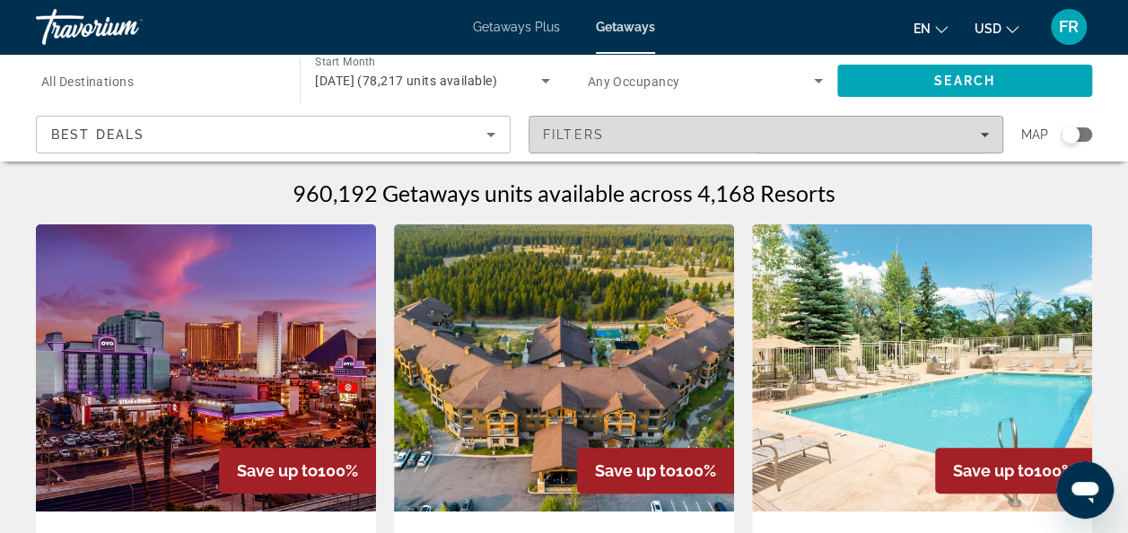
click at [986, 135] on icon "Filters" at bounding box center [984, 135] width 9 height 4
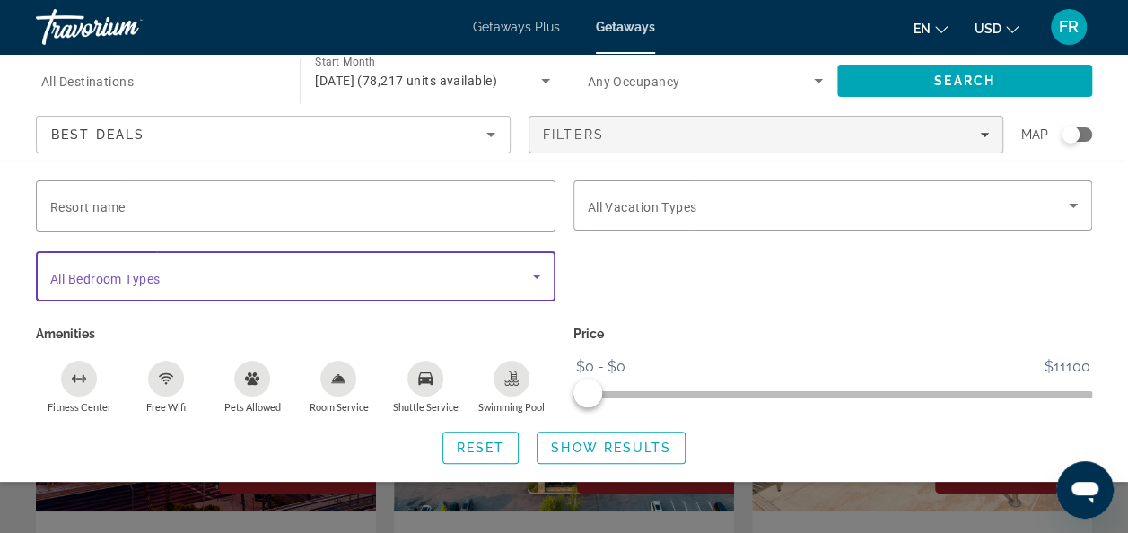
click at [537, 283] on icon "Search widget" at bounding box center [537, 277] width 22 height 22
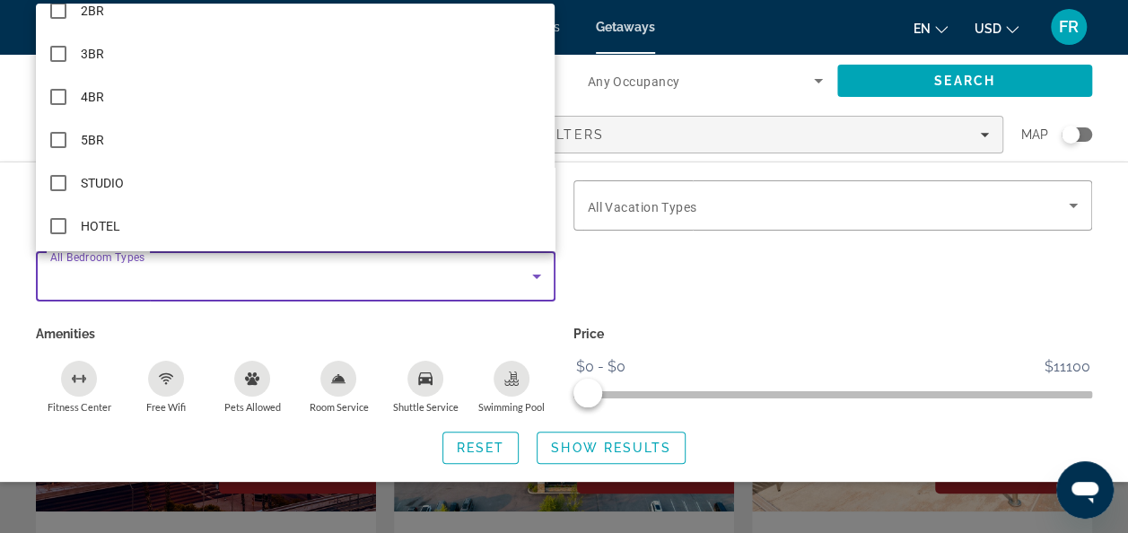
scroll to position [68, 0]
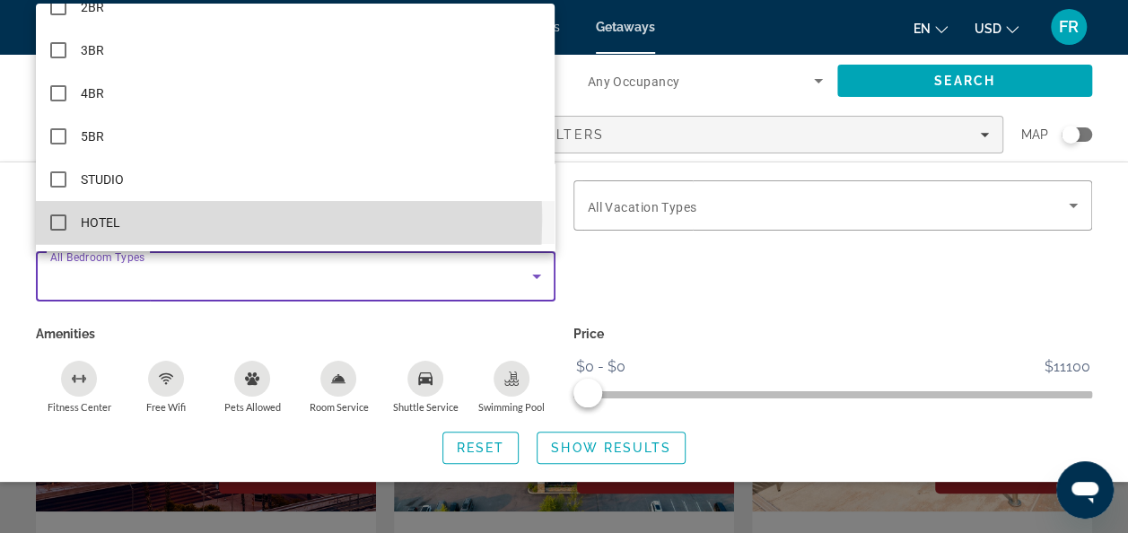
click at [65, 219] on mat-pseudo-checkbox at bounding box center [58, 223] width 16 height 16
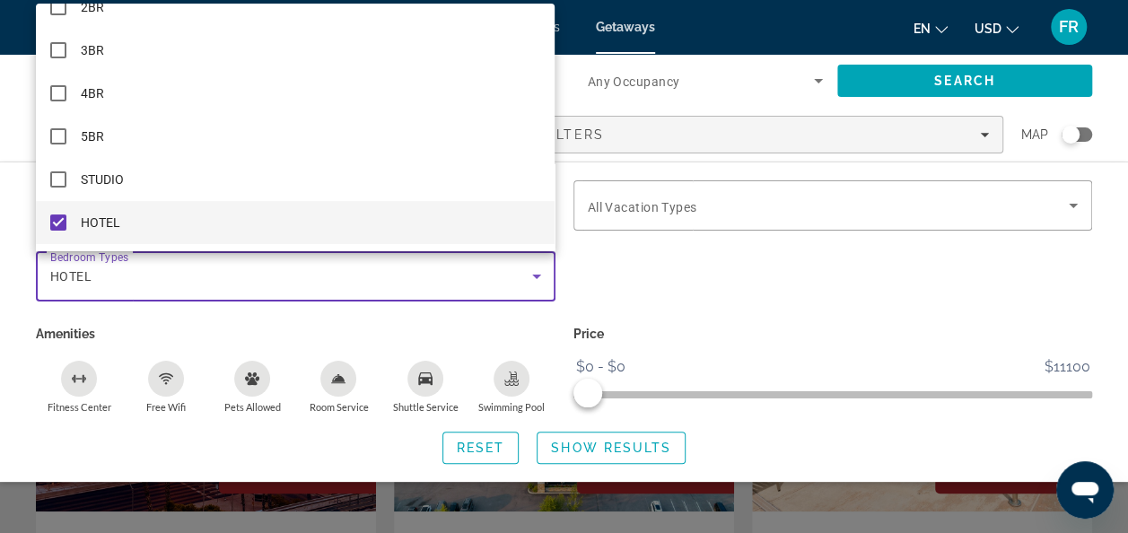
click at [648, 268] on div at bounding box center [564, 266] width 1128 height 533
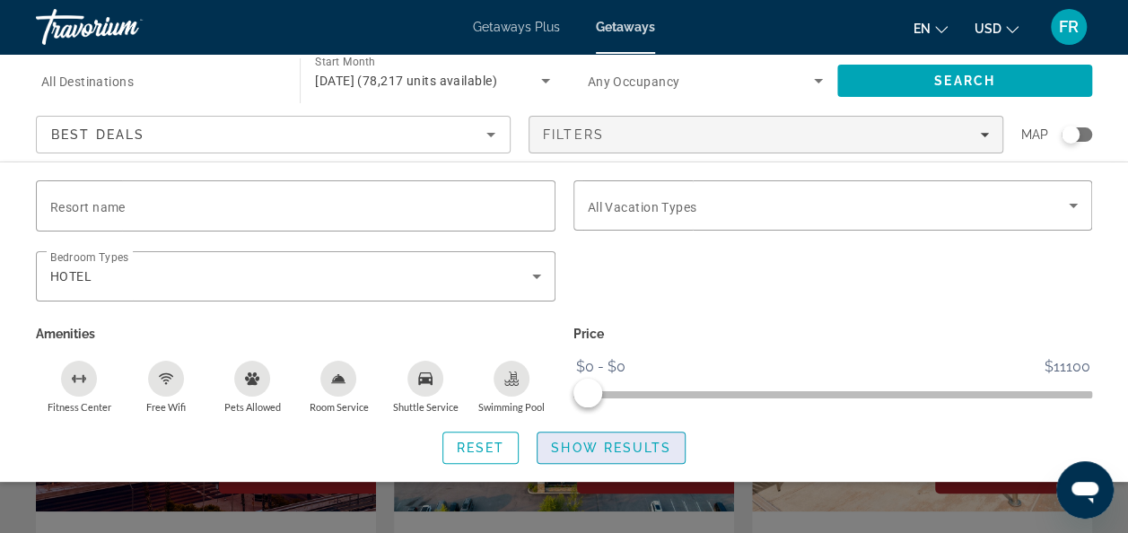
click at [565, 441] on span "Show Results" at bounding box center [611, 448] width 120 height 14
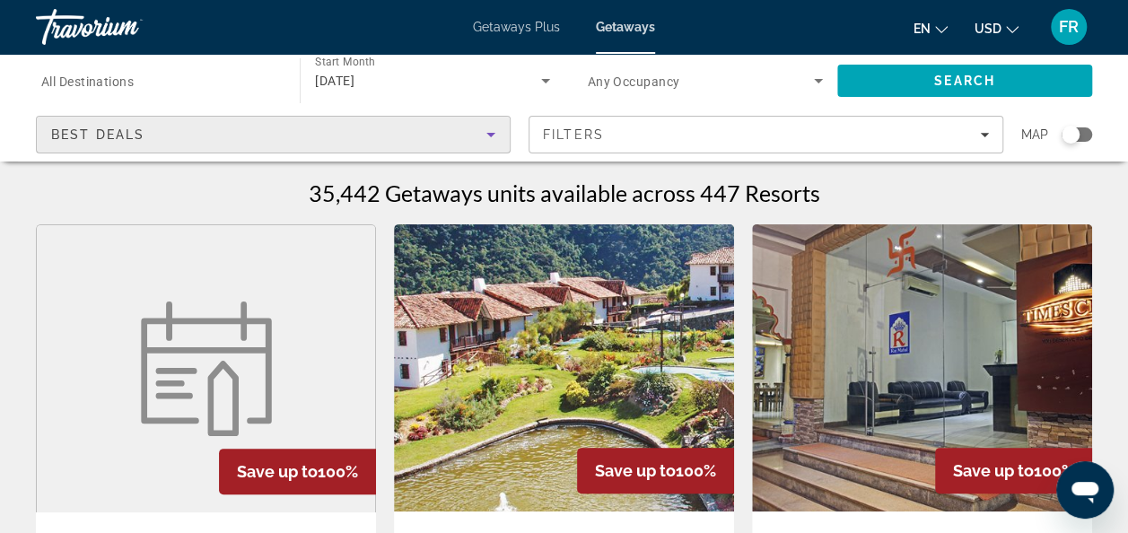
click at [488, 135] on icon "Sort by" at bounding box center [491, 135] width 9 height 4
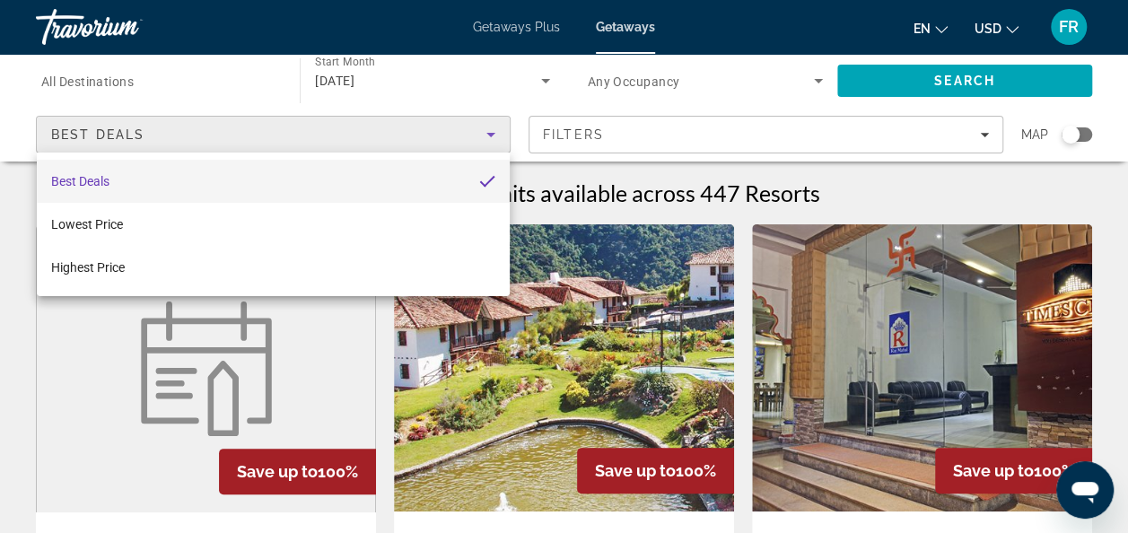
click at [488, 135] on div at bounding box center [564, 266] width 1128 height 533
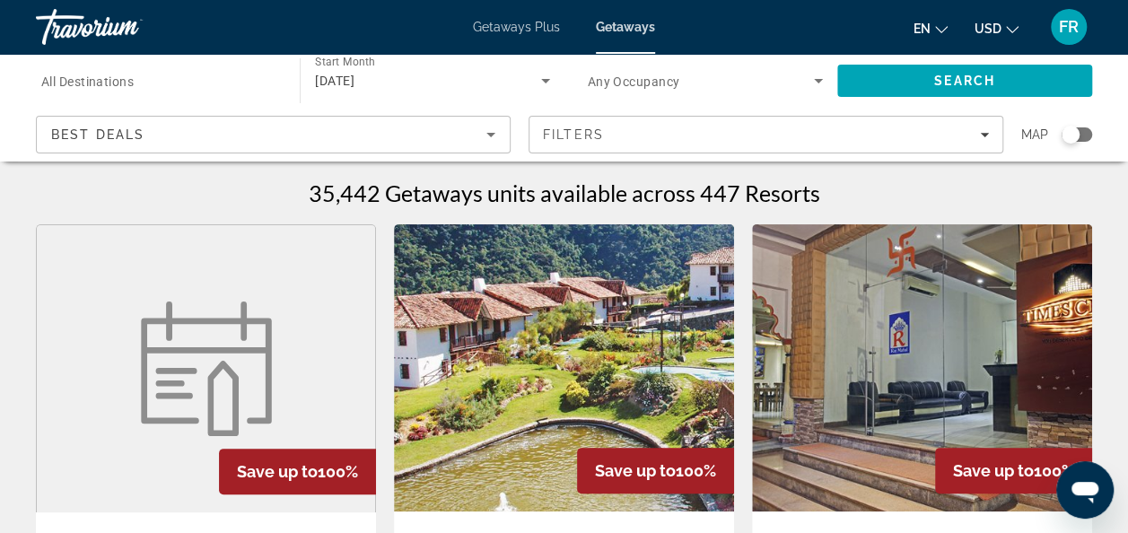
click at [1074, 138] on div "Search widget" at bounding box center [1071, 135] width 18 height 18
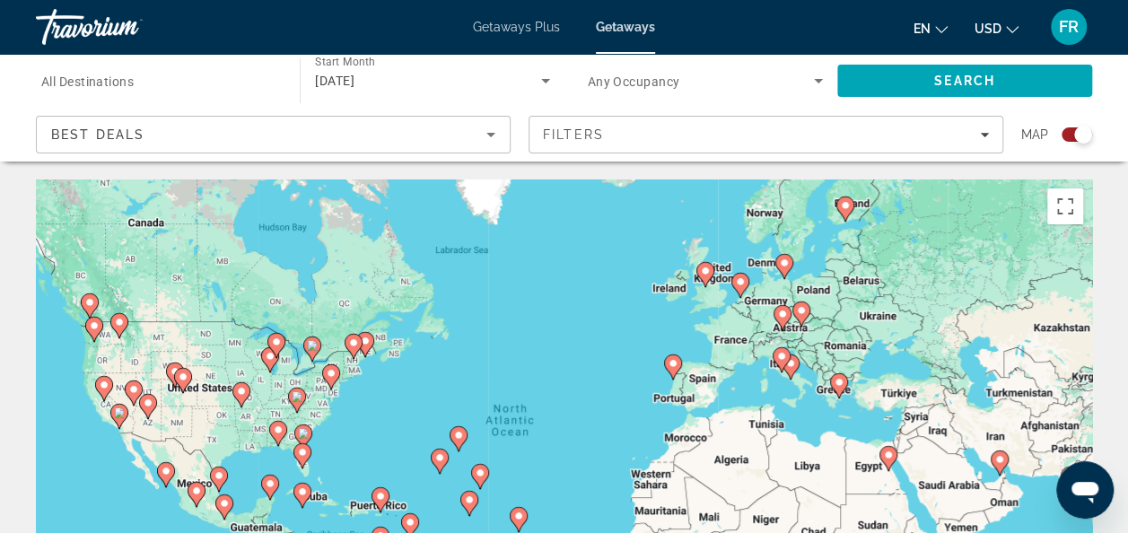
click at [302, 452] on image "Main content" at bounding box center [302, 452] width 11 height 11
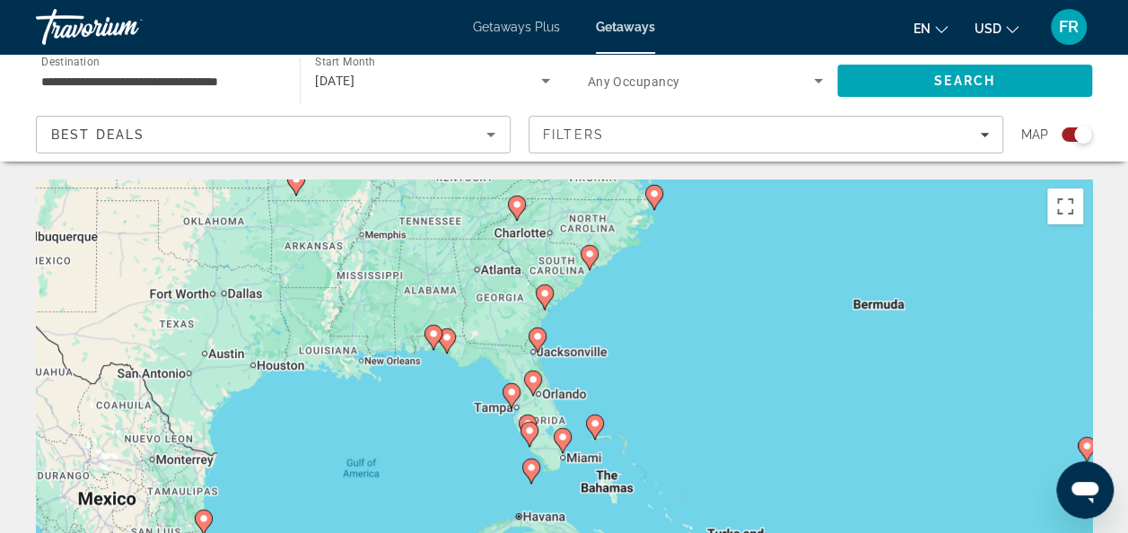
click at [538, 388] on gmp-advanced-marker "Main content" at bounding box center [533, 383] width 18 height 27
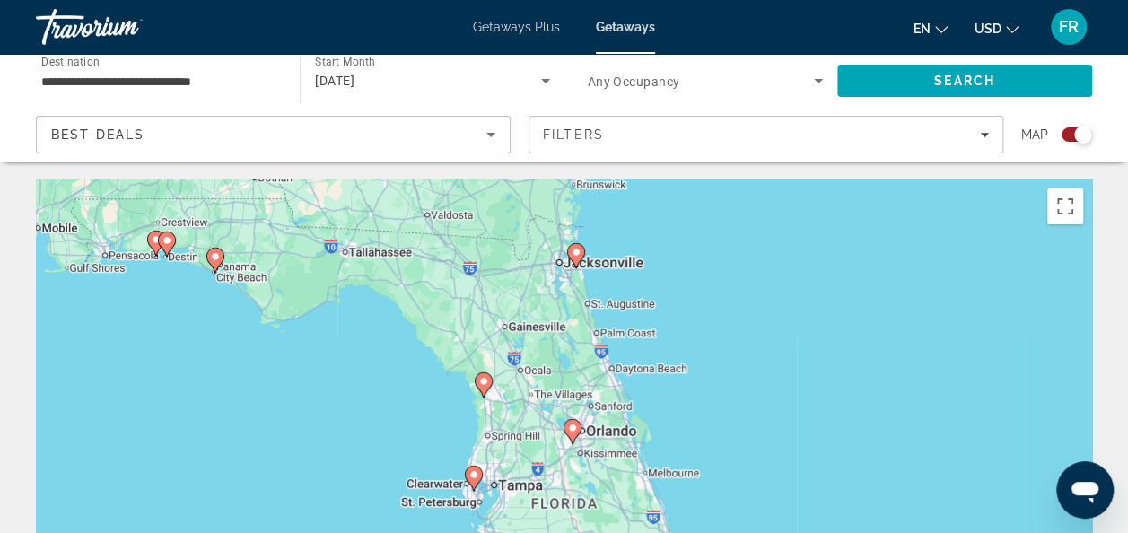
click at [575, 425] on image "Main content" at bounding box center [572, 428] width 11 height 11
type input "**********"
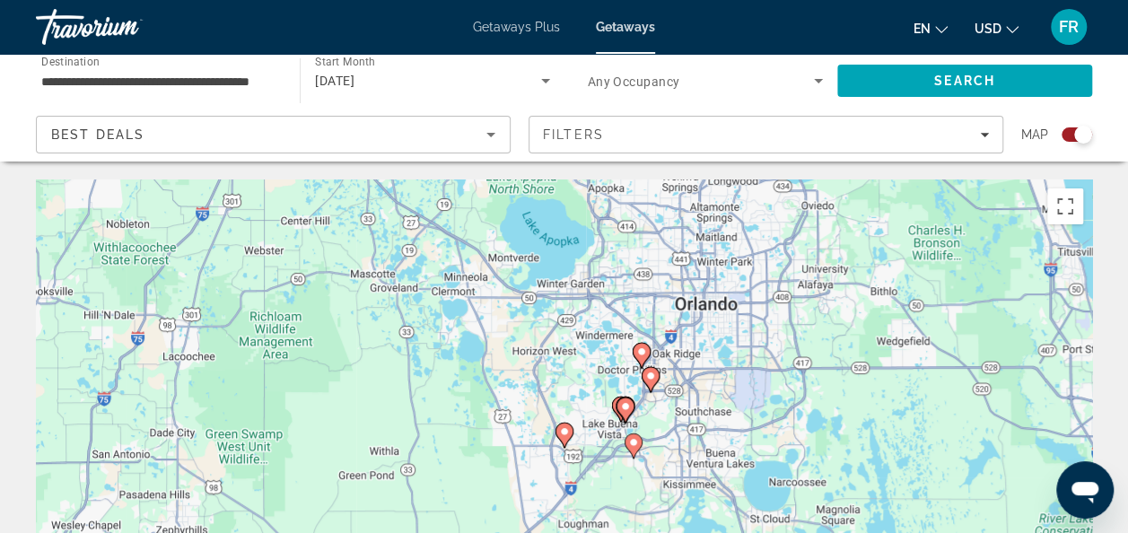
click at [650, 382] on icon "Main content" at bounding box center [650, 379] width 16 height 23
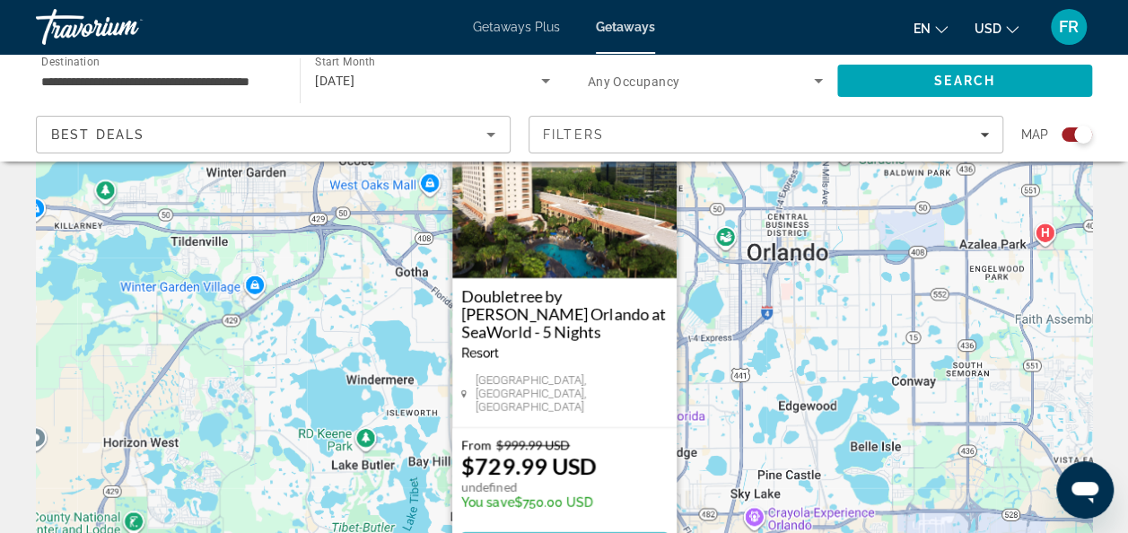
scroll to position [136, 0]
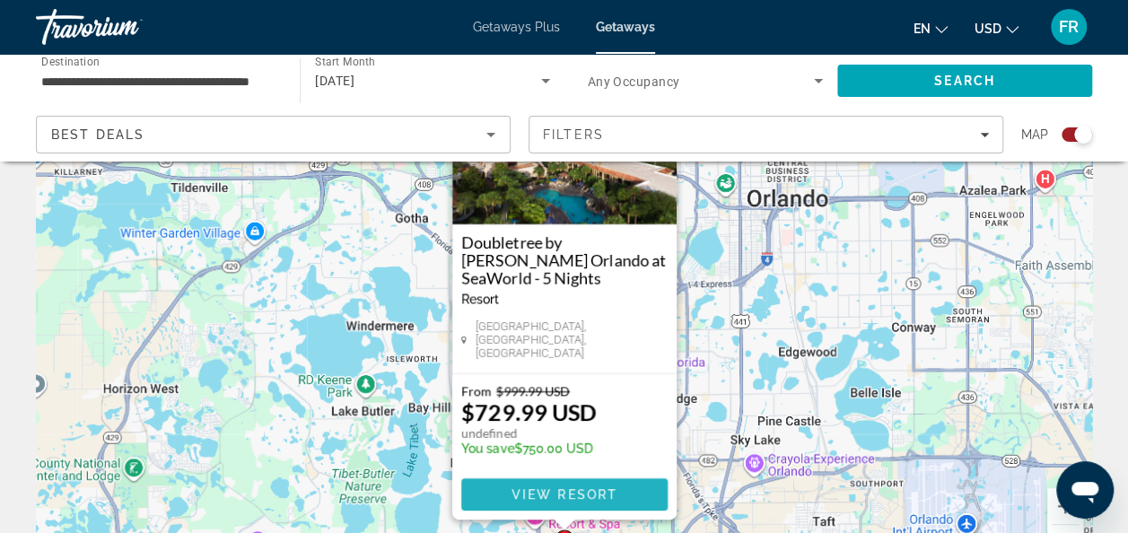
click at [593, 487] on span "View Resort" at bounding box center [564, 494] width 106 height 14
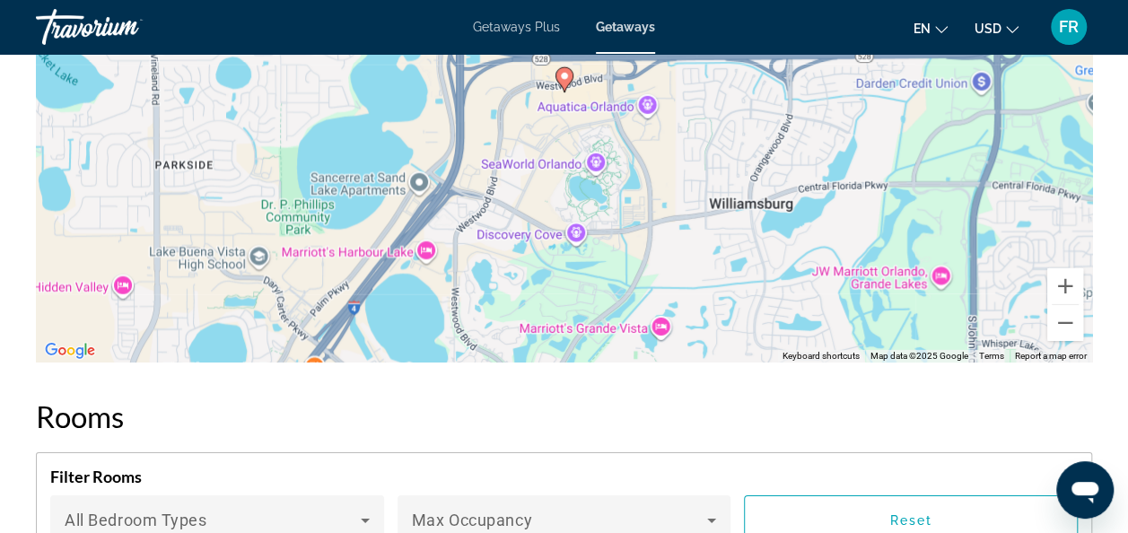
scroll to position [2162, 0]
